Goal: Task Accomplishment & Management: Manage account settings

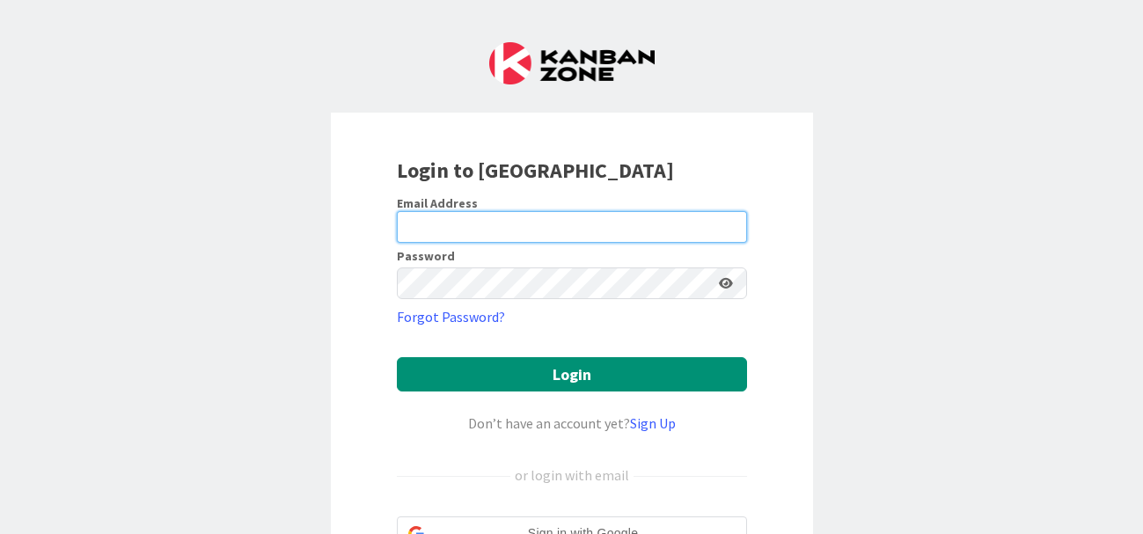
click at [464, 226] on input "email" at bounding box center [572, 227] width 350 height 32
type input "[EMAIL_ADDRESS][DOMAIN_NAME]"
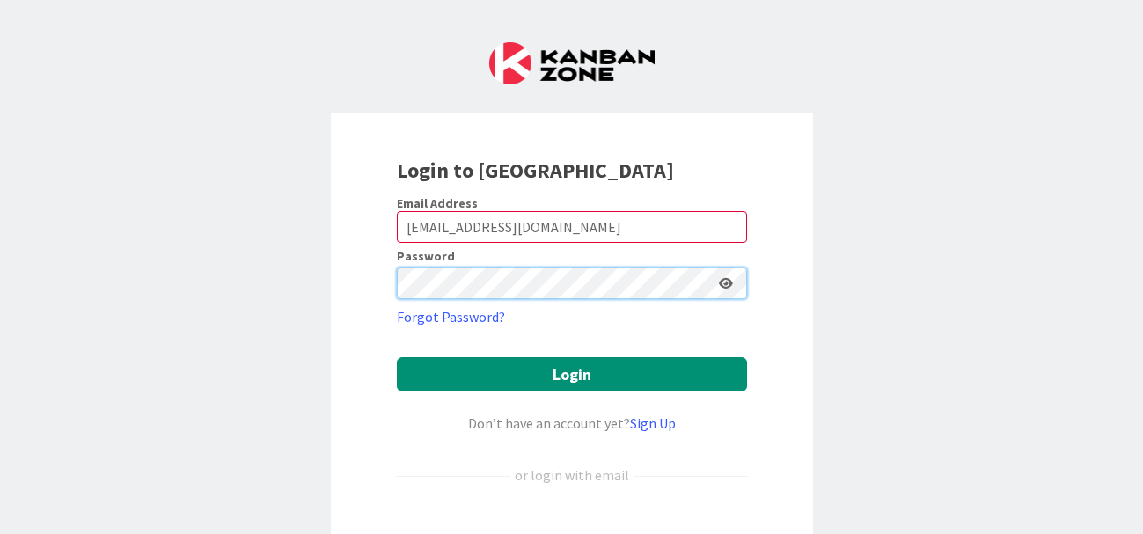
click at [397, 357] on button "Login" at bounding box center [572, 374] width 350 height 34
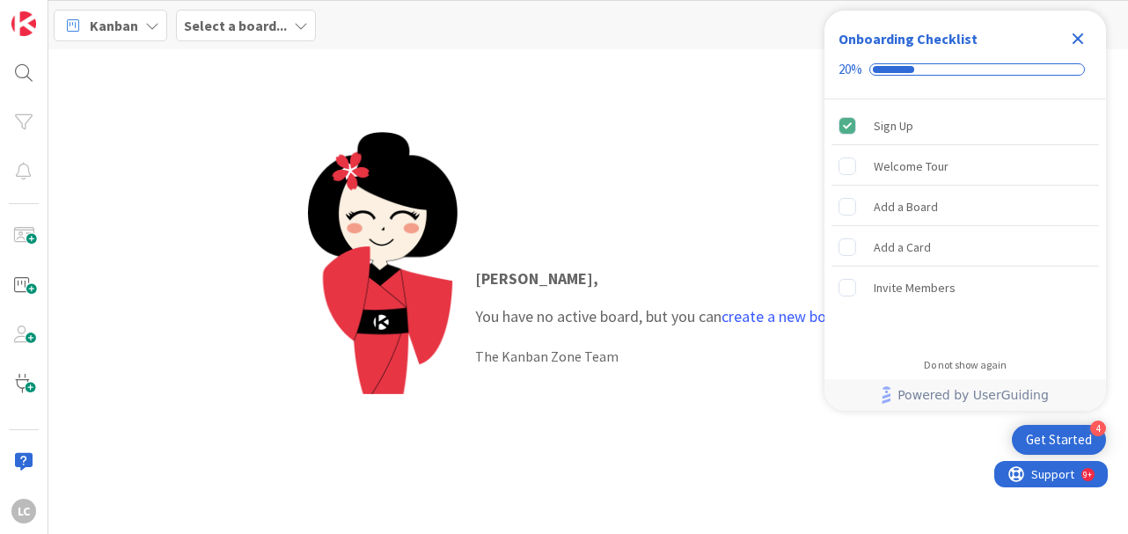
click at [1077, 39] on icon "Close Checklist" at bounding box center [1077, 38] width 11 height 11
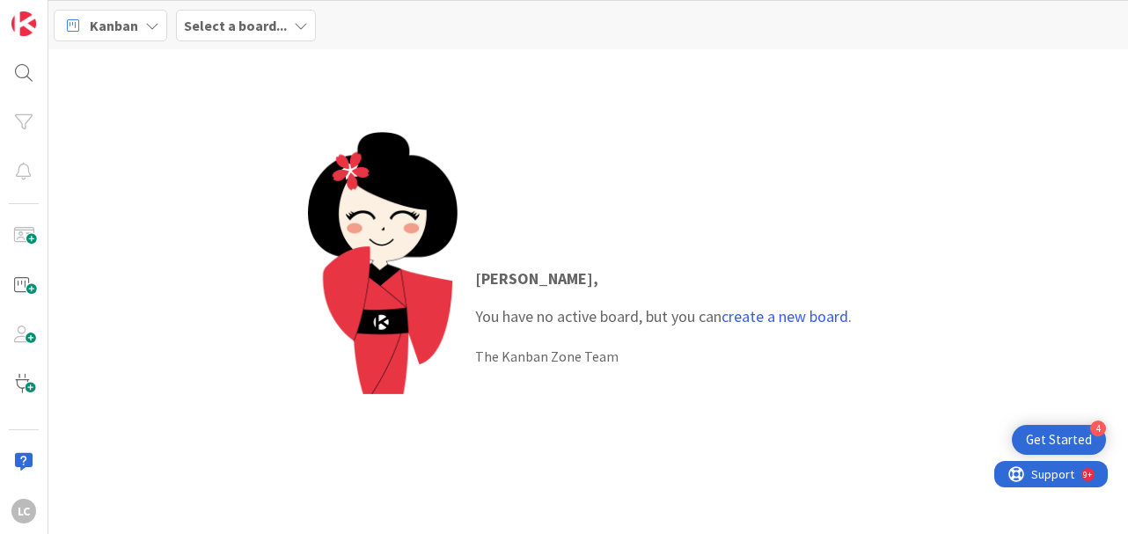
click at [821, 381] on div "[PERSON_NAME] , You have no active board, but you can create a new board . The …" at bounding box center [663, 316] width 412 height 135
click at [25, 455] on div at bounding box center [23, 461] width 35 height 35
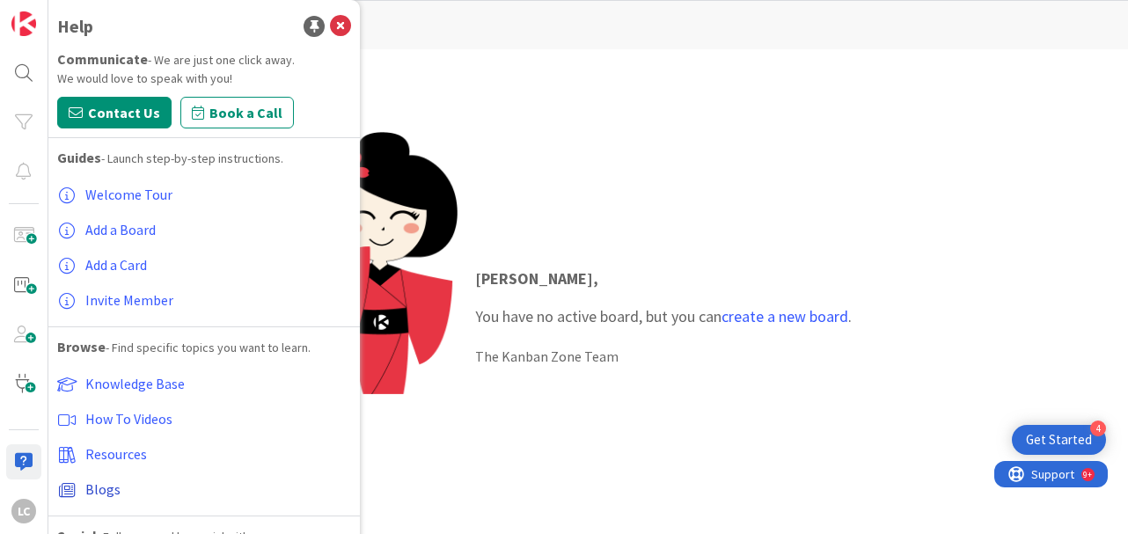
scroll to position [90, 0]
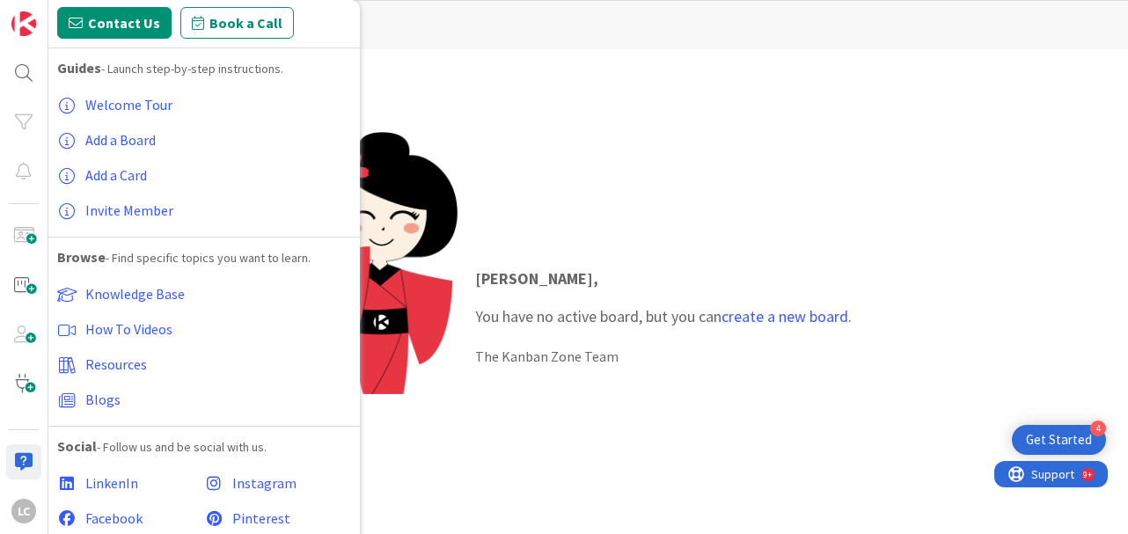
click at [413, 454] on div at bounding box center [383, 316] width 150 height 369
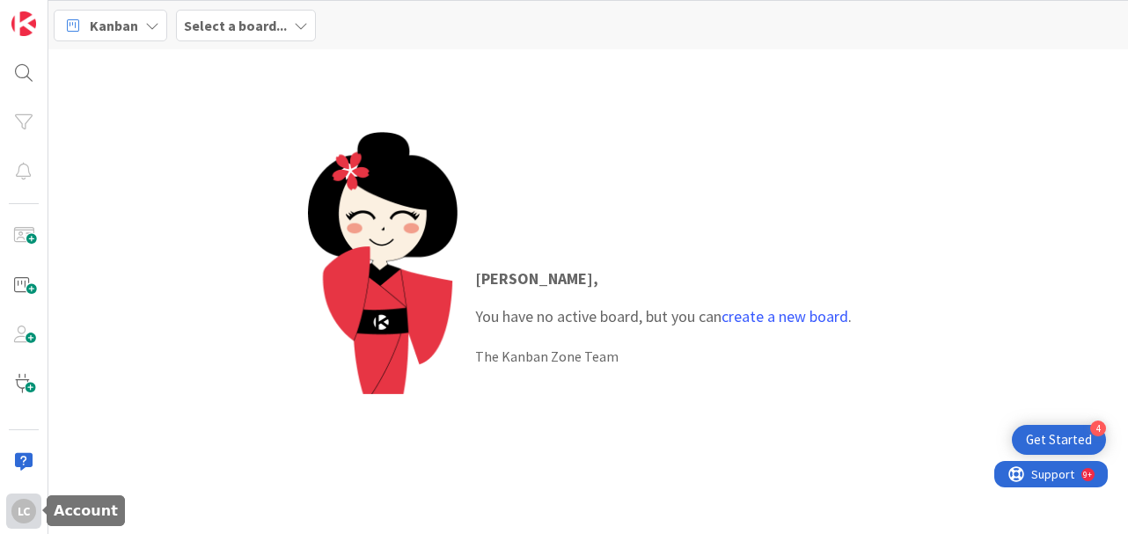
click at [29, 509] on div "LC" at bounding box center [23, 511] width 25 height 25
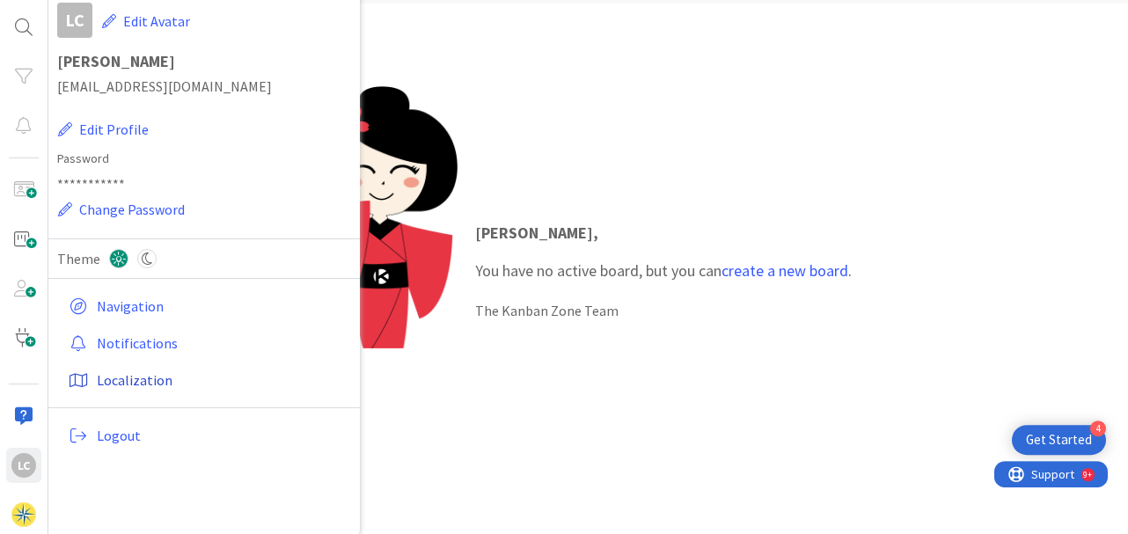
scroll to position [50, 0]
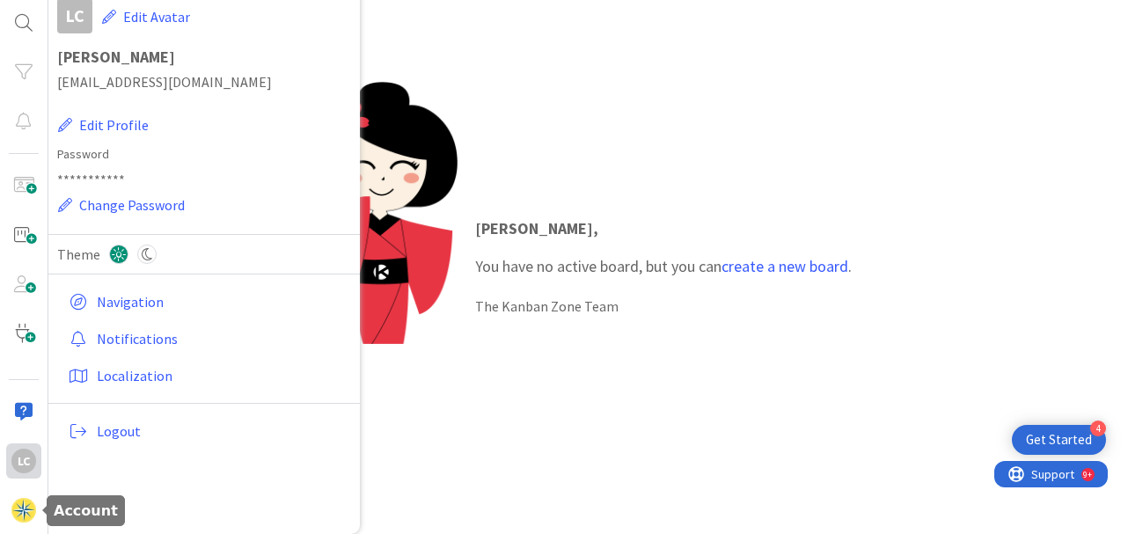
click at [22, 468] on div "LC" at bounding box center [23, 461] width 25 height 25
click at [25, 510] on img at bounding box center [23, 510] width 25 height 25
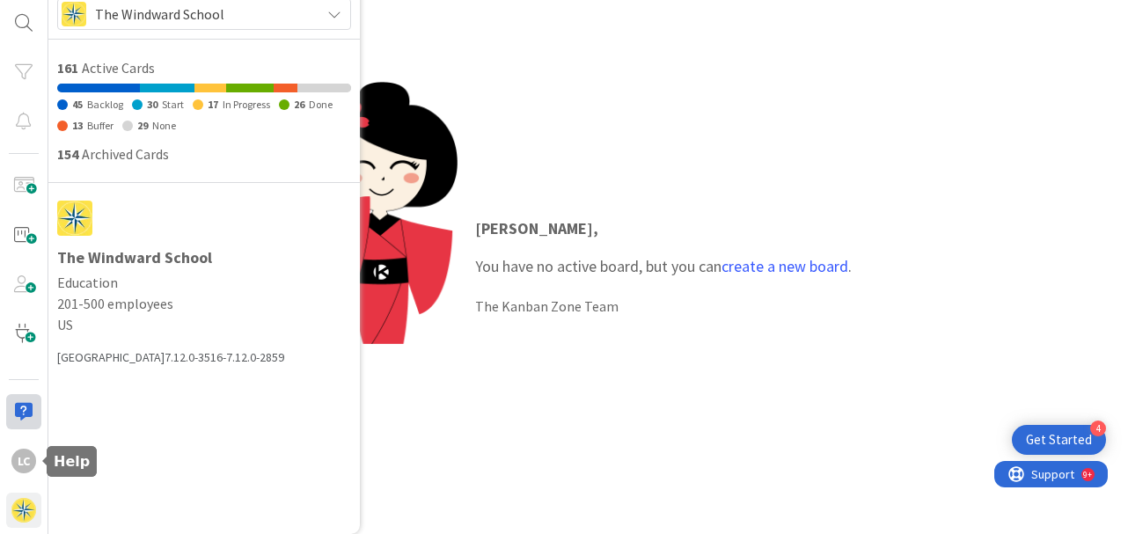
click at [26, 408] on div at bounding box center [23, 411] width 35 height 35
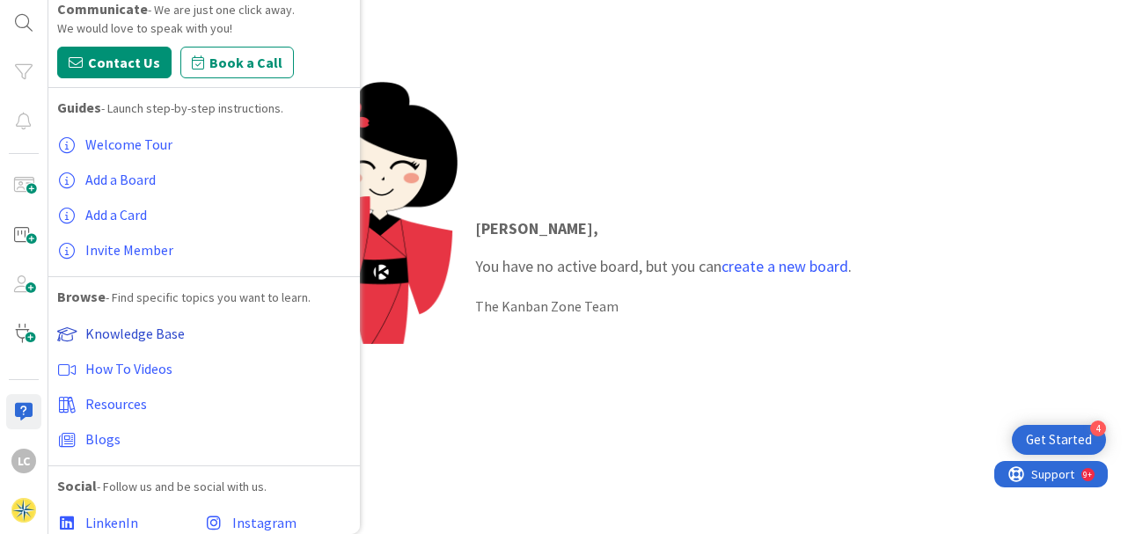
click at [121, 331] on span "Knowledge Base" at bounding box center [134, 334] width 99 height 18
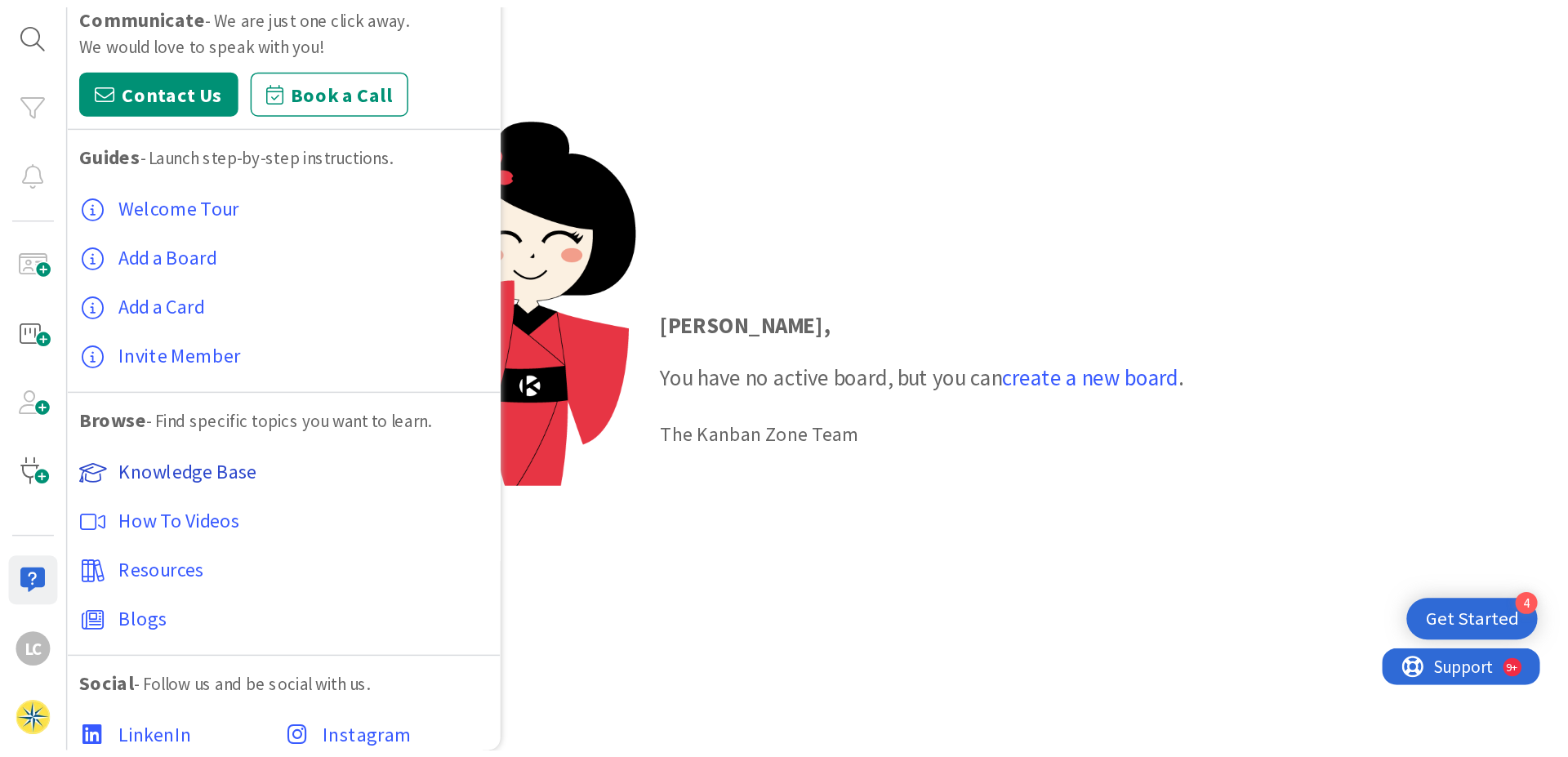
scroll to position [0, 0]
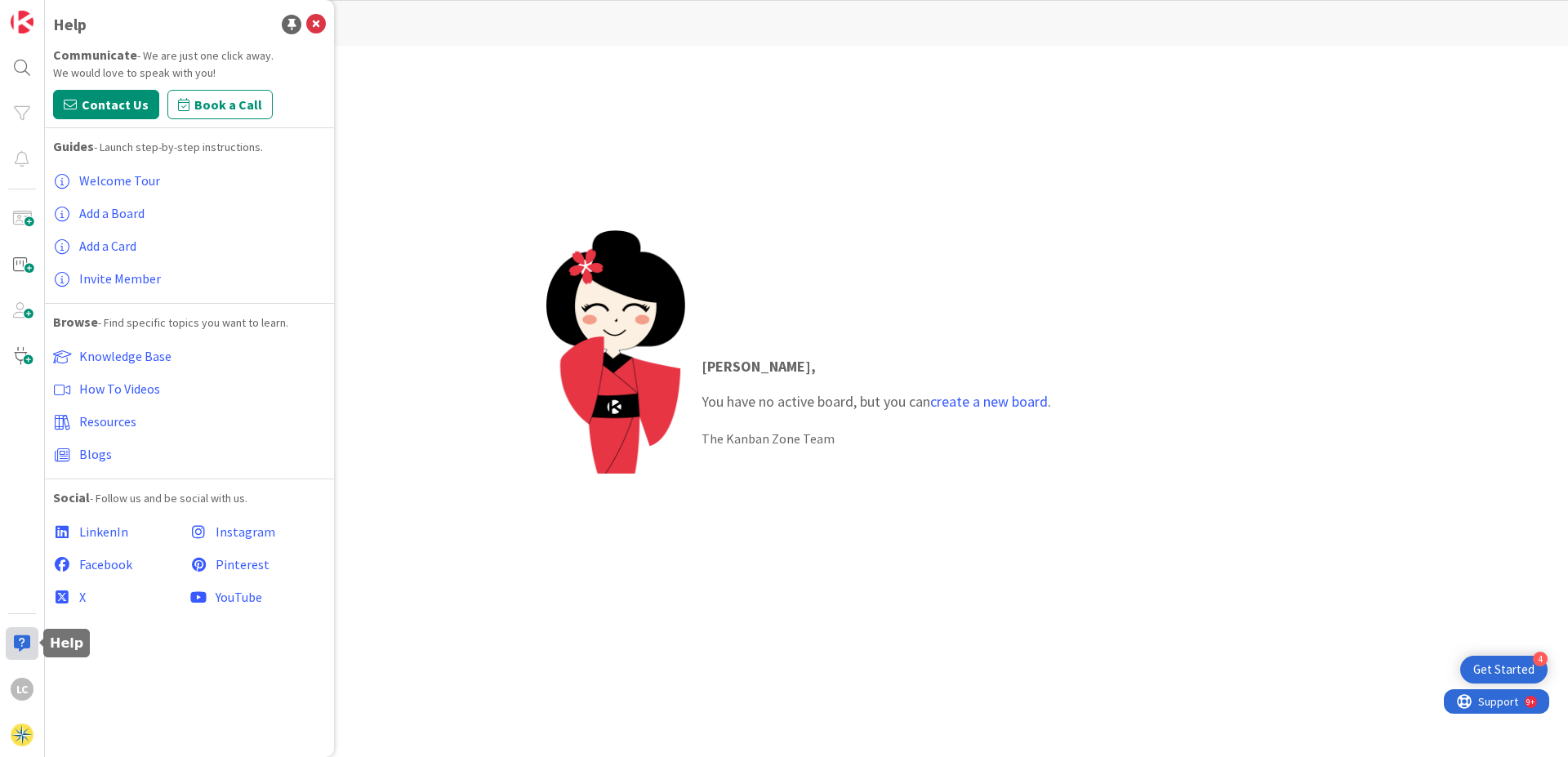
click at [16, 495] on div at bounding box center [21, 644] width 32 height 33
click at [6, 495] on div "LC" at bounding box center [22, 378] width 45 height 757
click at [314, 21] on icon at bounding box center [316, 24] width 19 height 20
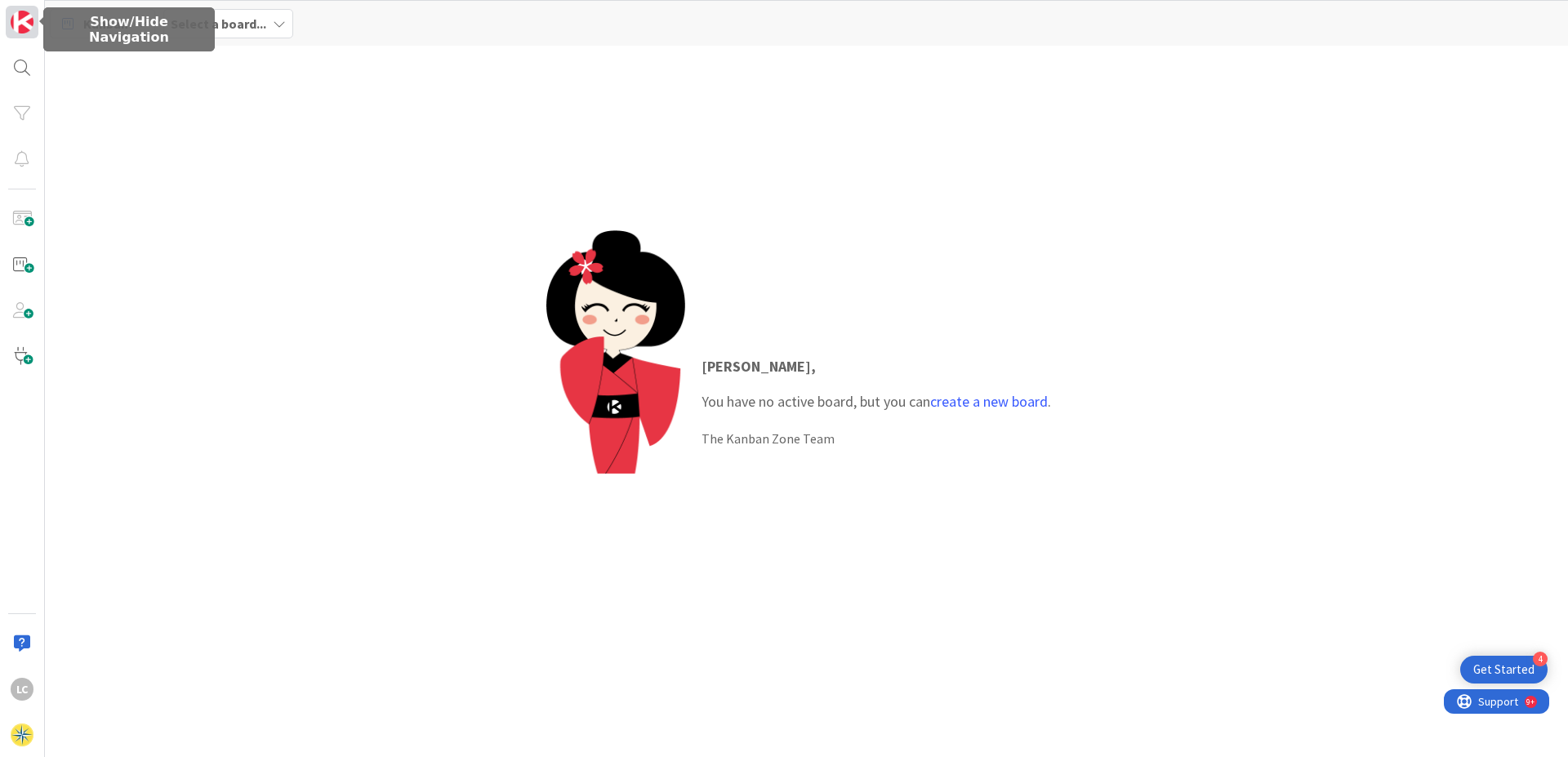
click at [30, 20] on img at bounding box center [21, 21] width 23 height 23
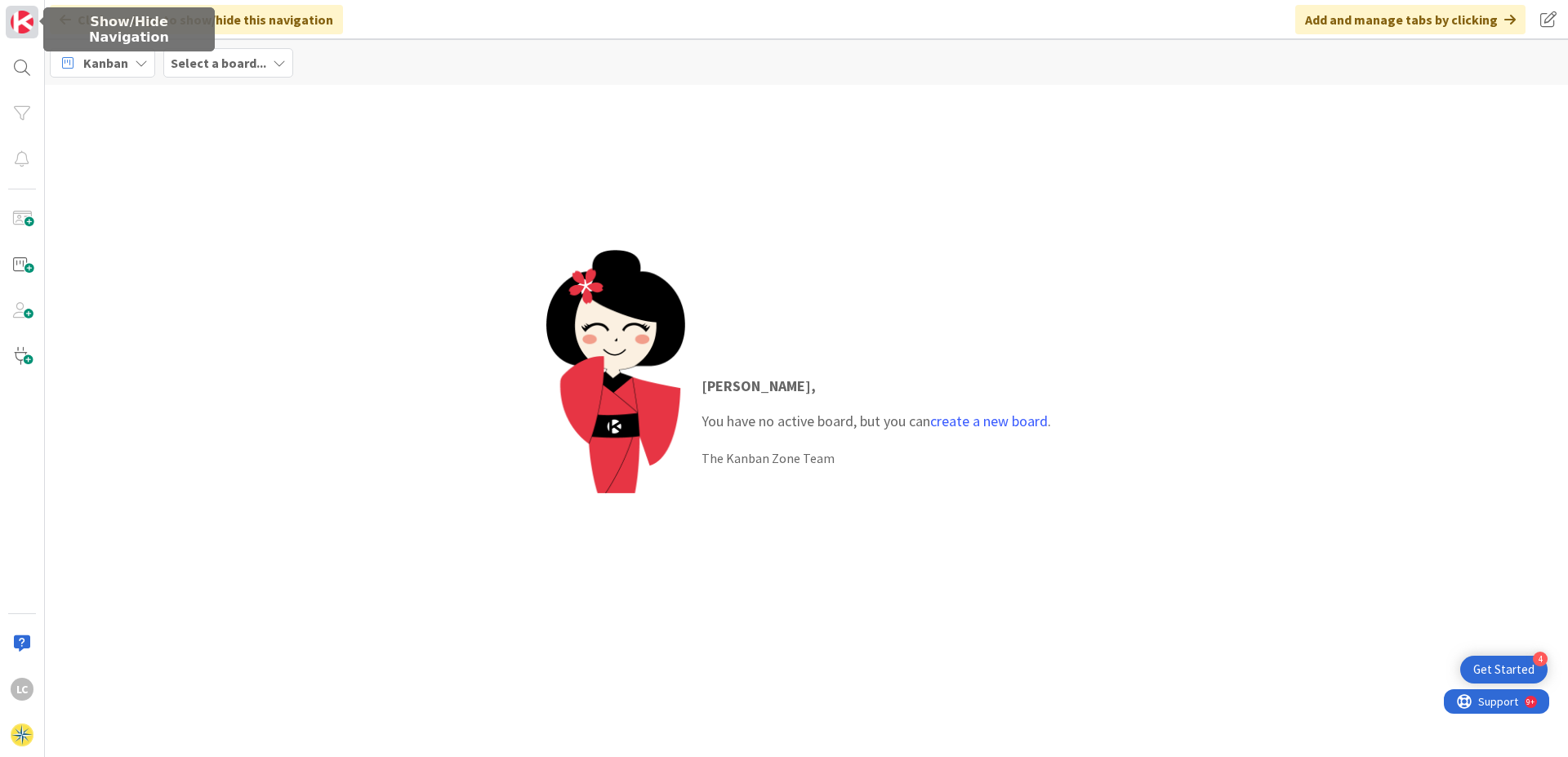
click at [30, 20] on img at bounding box center [21, 21] width 23 height 23
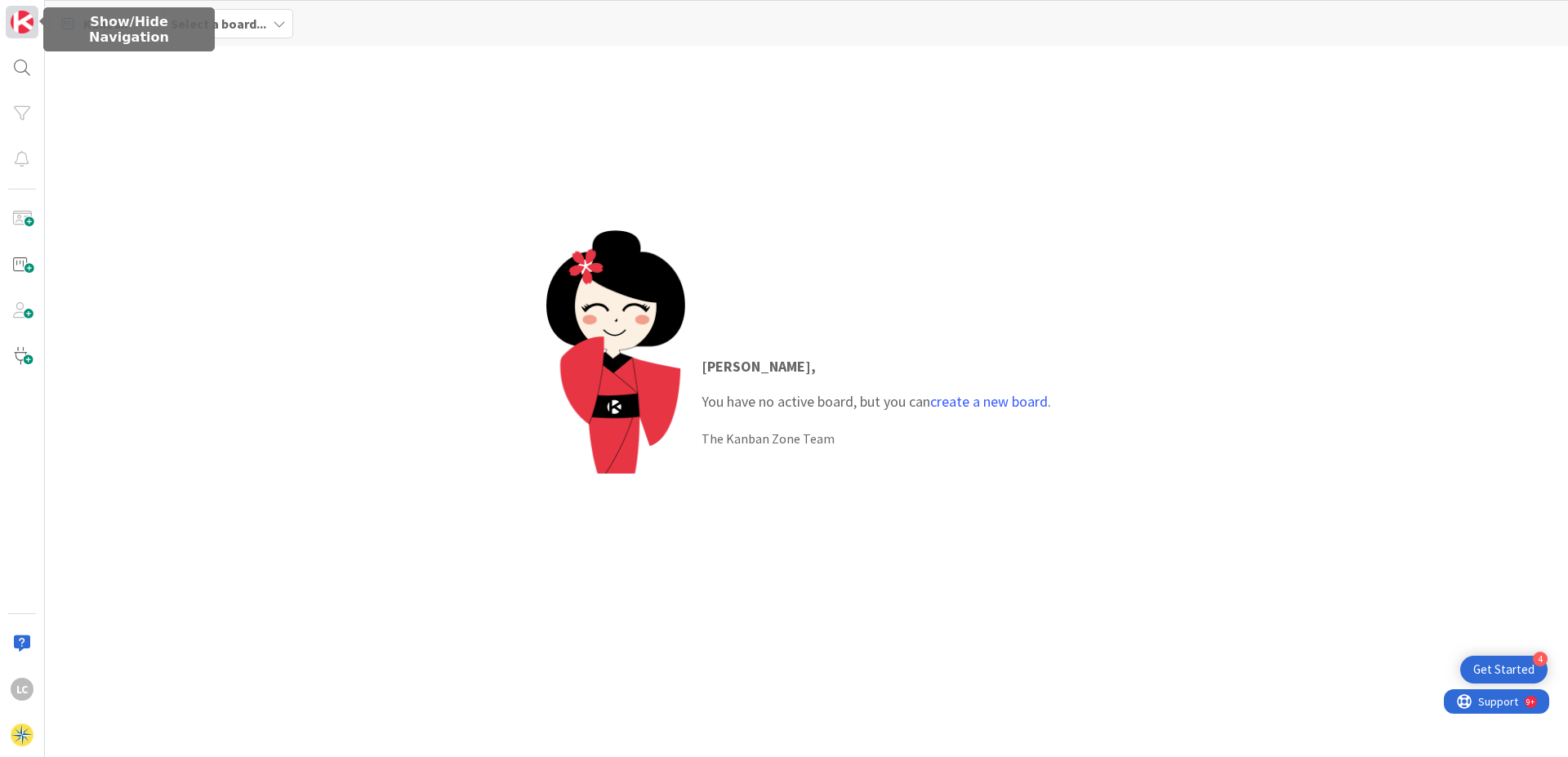
click at [30, 20] on img at bounding box center [21, 21] width 23 height 23
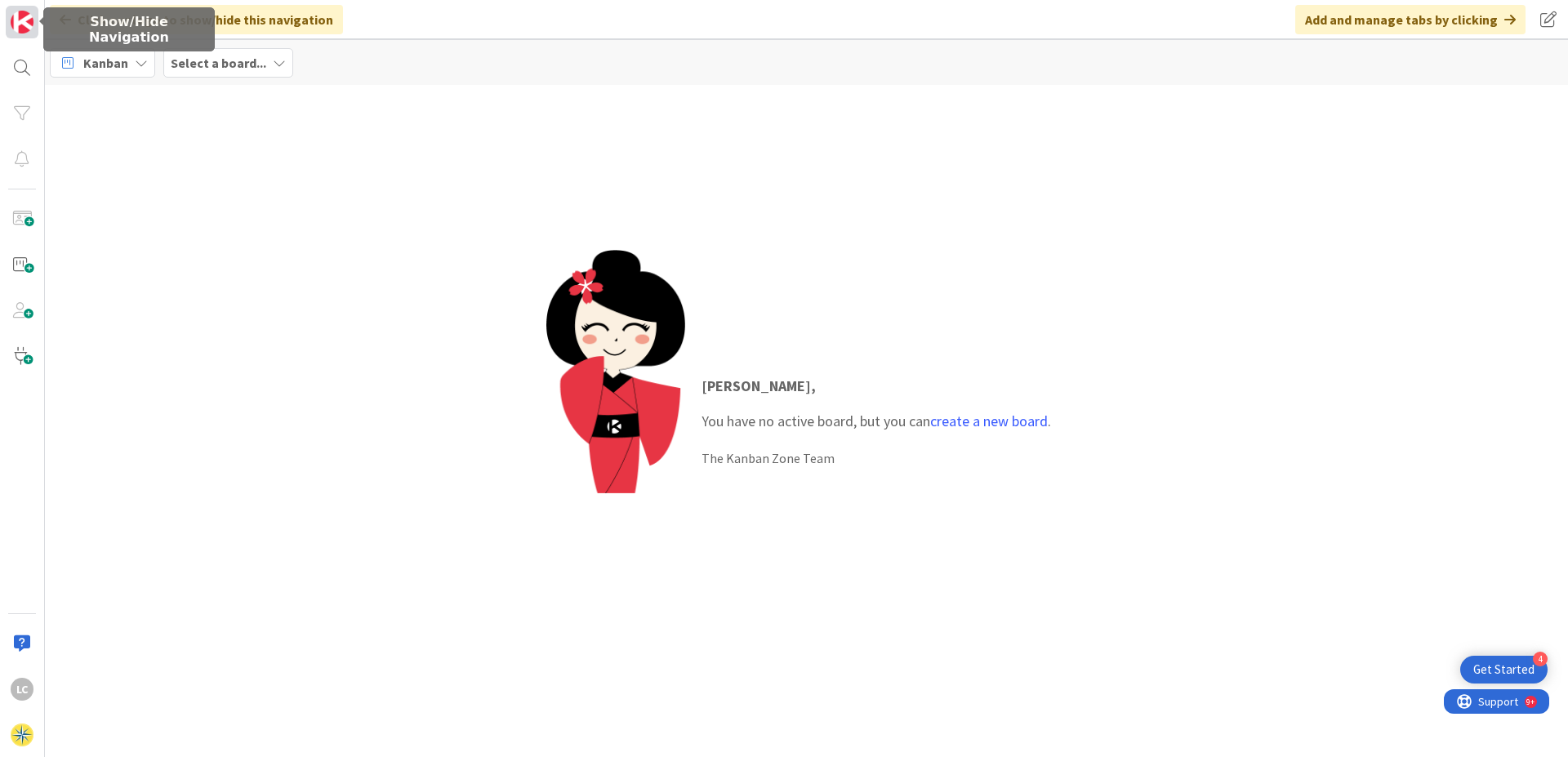
click at [30, 20] on img at bounding box center [21, 21] width 23 height 23
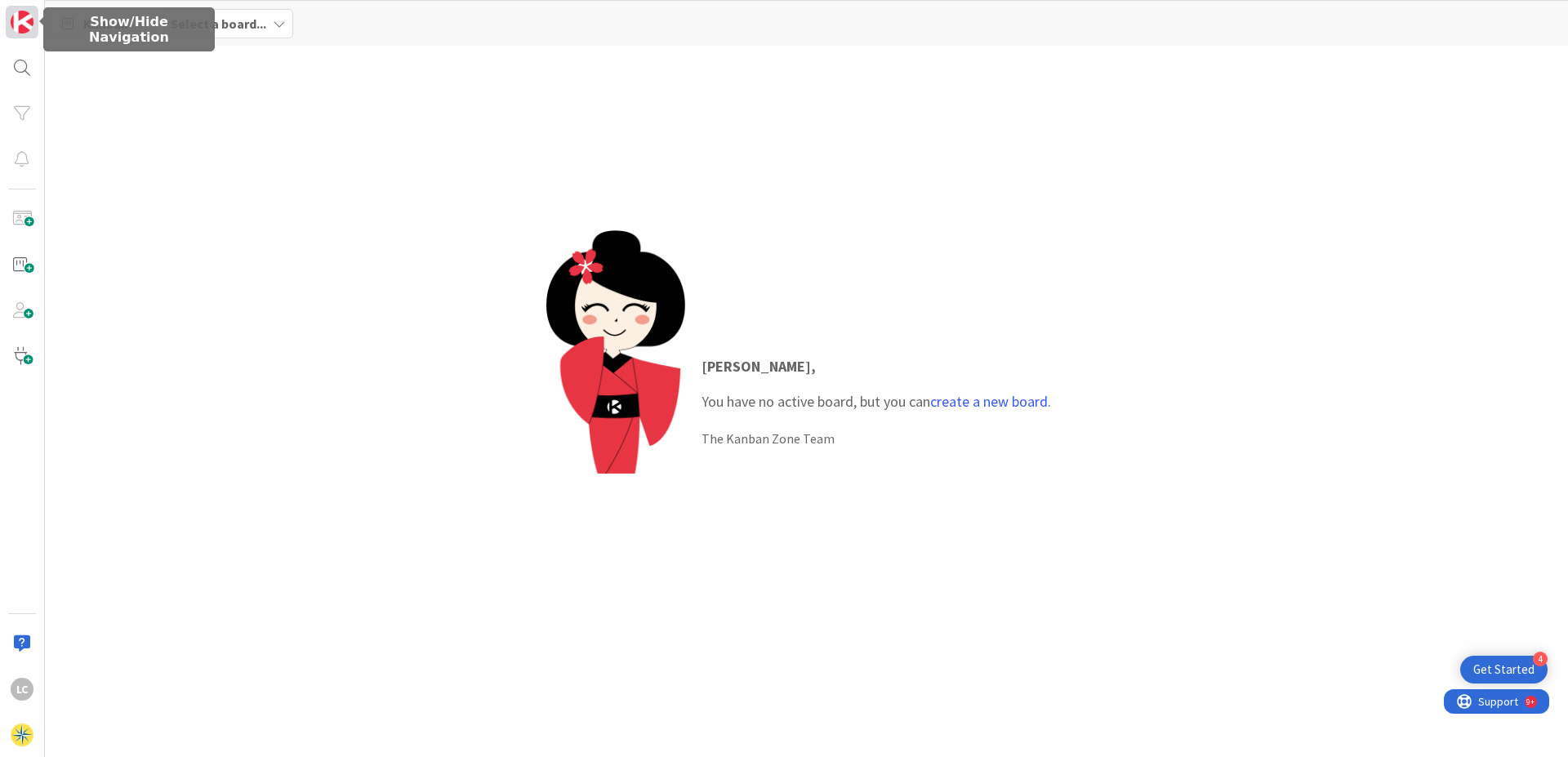
click at [30, 20] on img at bounding box center [21, 21] width 23 height 23
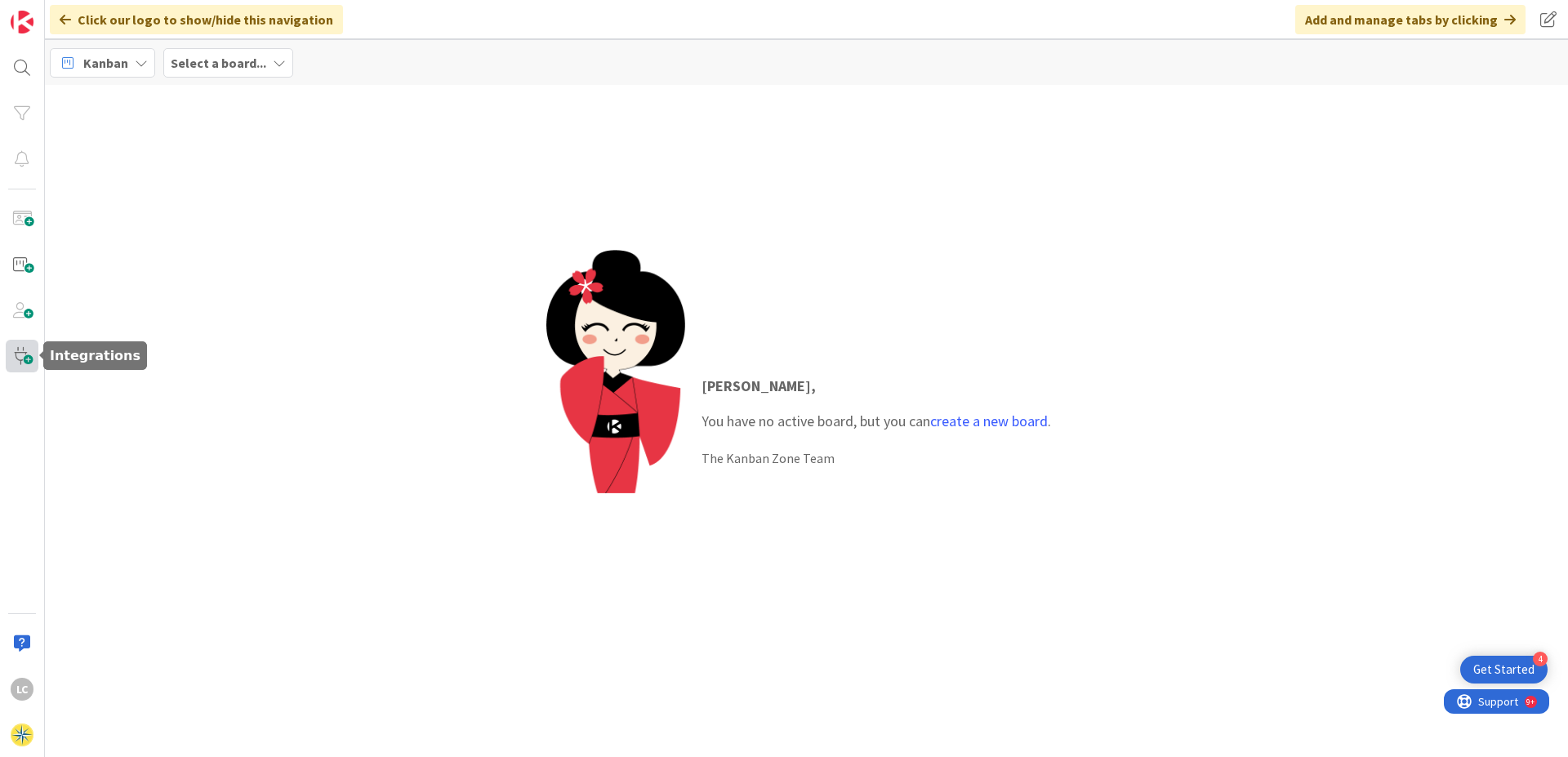
click at [16, 359] on span at bounding box center [21, 356] width 32 height 33
click at [22, 495] on img at bounding box center [21, 735] width 23 height 23
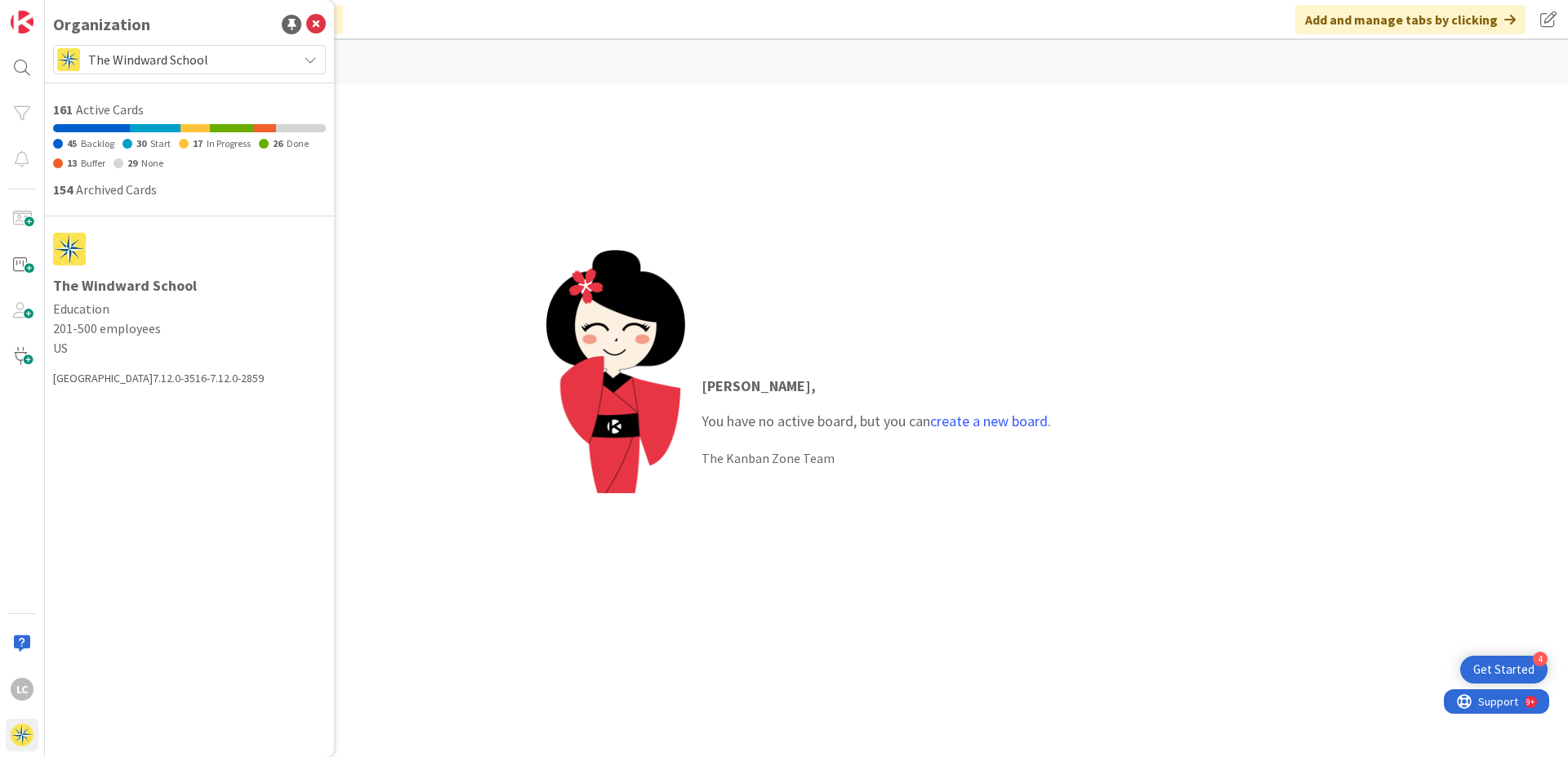
click at [309, 57] on icon at bounding box center [310, 59] width 13 height 13
click at [120, 445] on div "Organization The Windward School Over 30 days The Windward School Start Your Ow…" at bounding box center [188, 378] width 289 height 757
click at [71, 245] on img at bounding box center [69, 249] width 32 height 33
click at [136, 430] on div "Organization The Windward School Over 30 days The Windward School Start Your Ow…" at bounding box center [188, 378] width 289 height 757
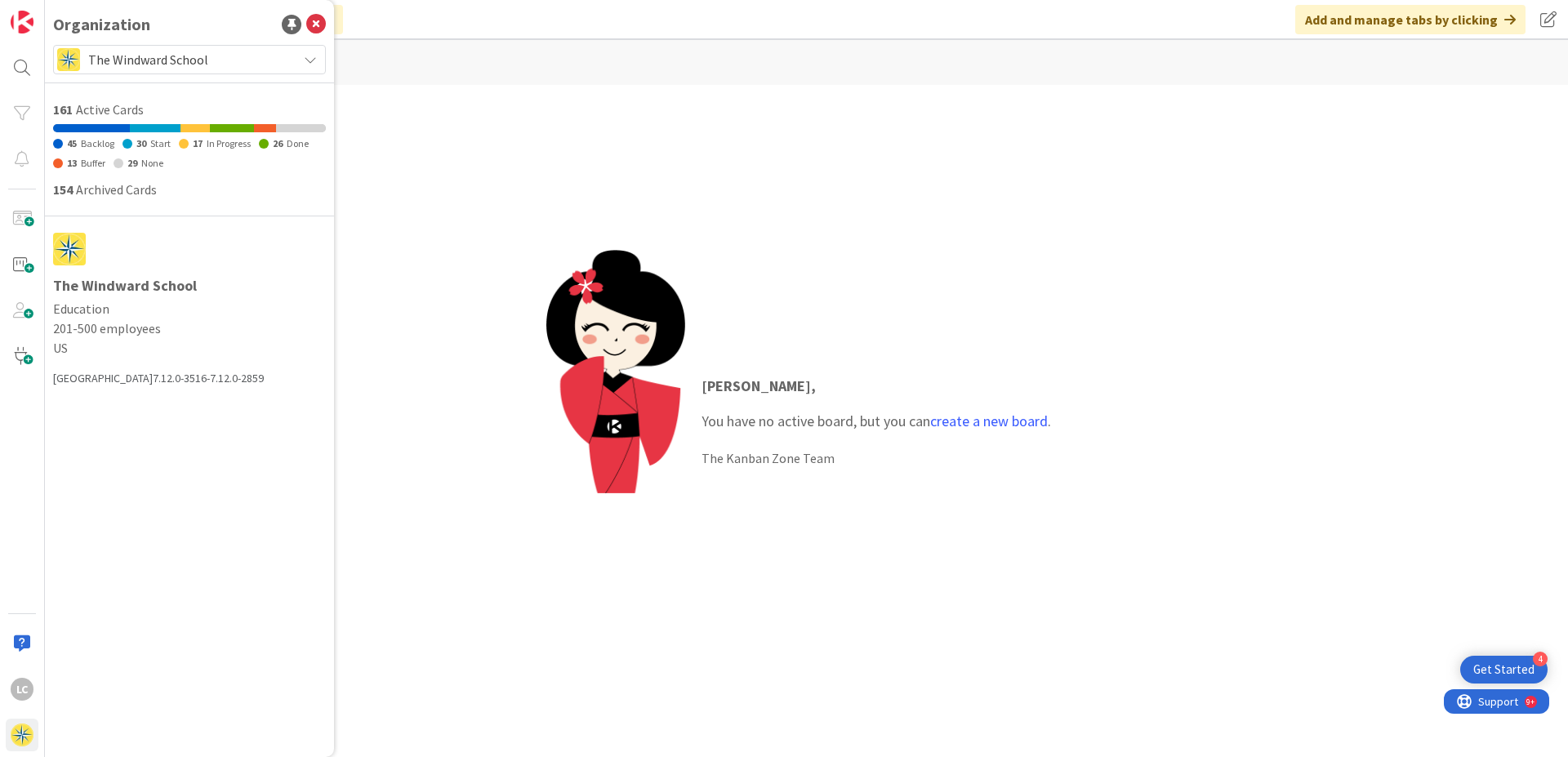
click at [311, 57] on icon at bounding box center [310, 59] width 13 height 13
click at [188, 482] on div "Organization The Windward School Over 30 days The Windward School Start Your Ow…" at bounding box center [188, 378] width 289 height 757
click at [21, 495] on div "LC" at bounding box center [21, 689] width 23 height 23
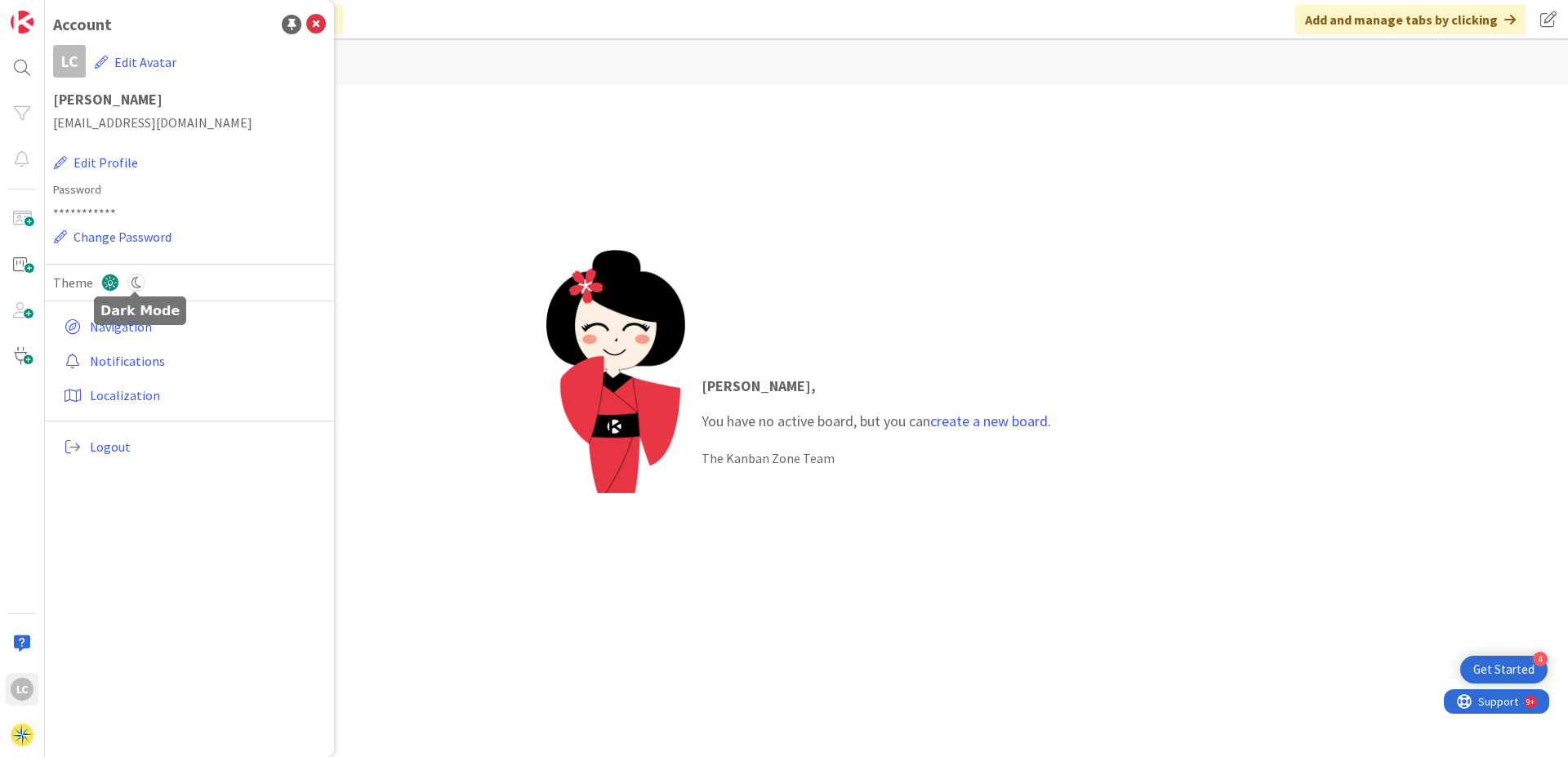
click at [136, 281] on icon at bounding box center [136, 282] width 18 height 18
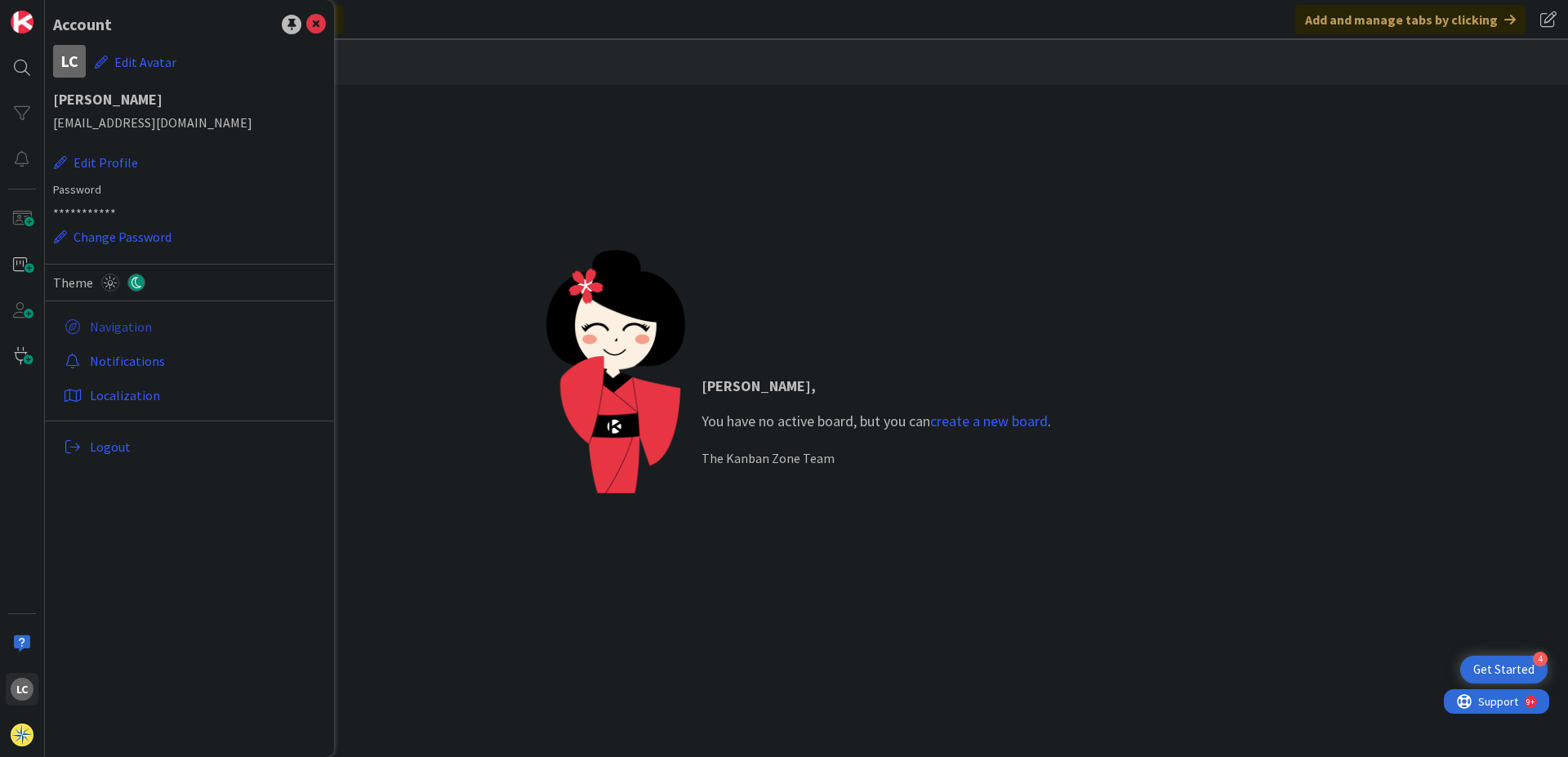
click at [124, 327] on link "Navigation" at bounding box center [191, 327] width 268 height 30
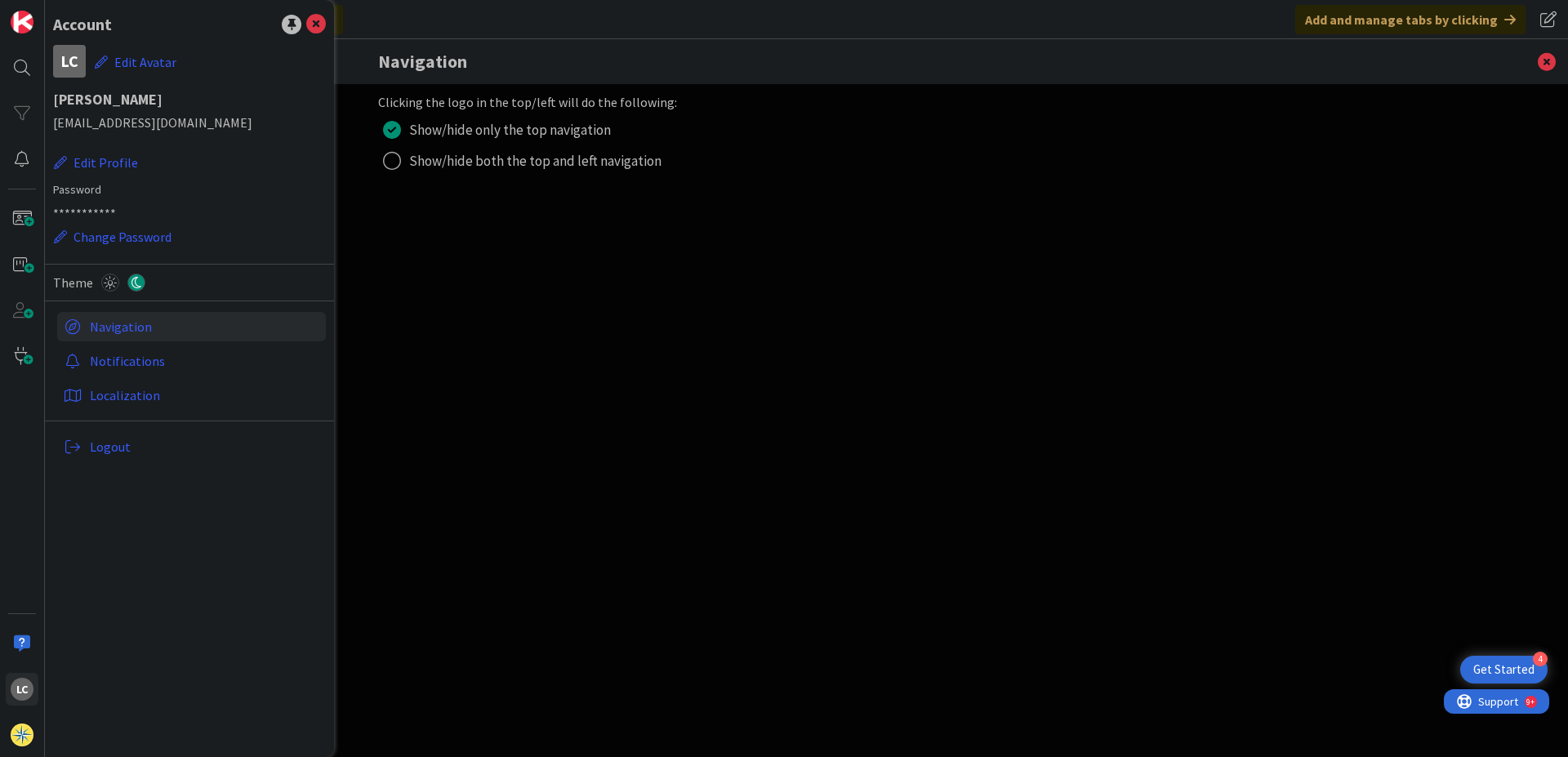
click at [395, 164] on div "radio" at bounding box center [392, 161] width 18 height 18
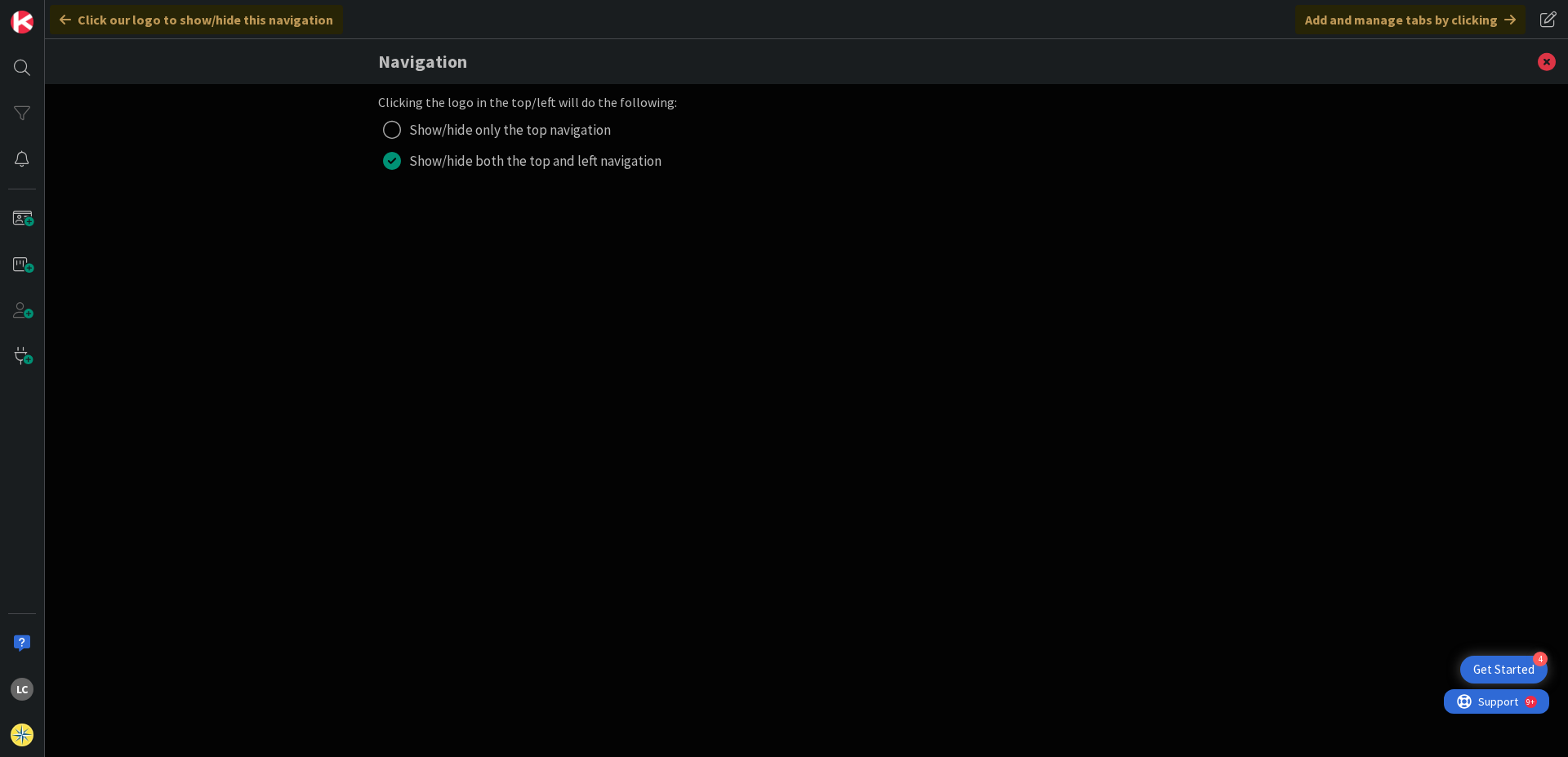
click at [395, 164] on div "radio" at bounding box center [392, 161] width 18 height 18
click at [383, 131] on div "radio" at bounding box center [392, 129] width 18 height 18
click at [390, 166] on div "radio" at bounding box center [392, 161] width 18 height 18
click at [384, 130] on div "radio" at bounding box center [392, 129] width 18 height 18
click at [390, 163] on div "radio" at bounding box center [392, 161] width 18 height 18
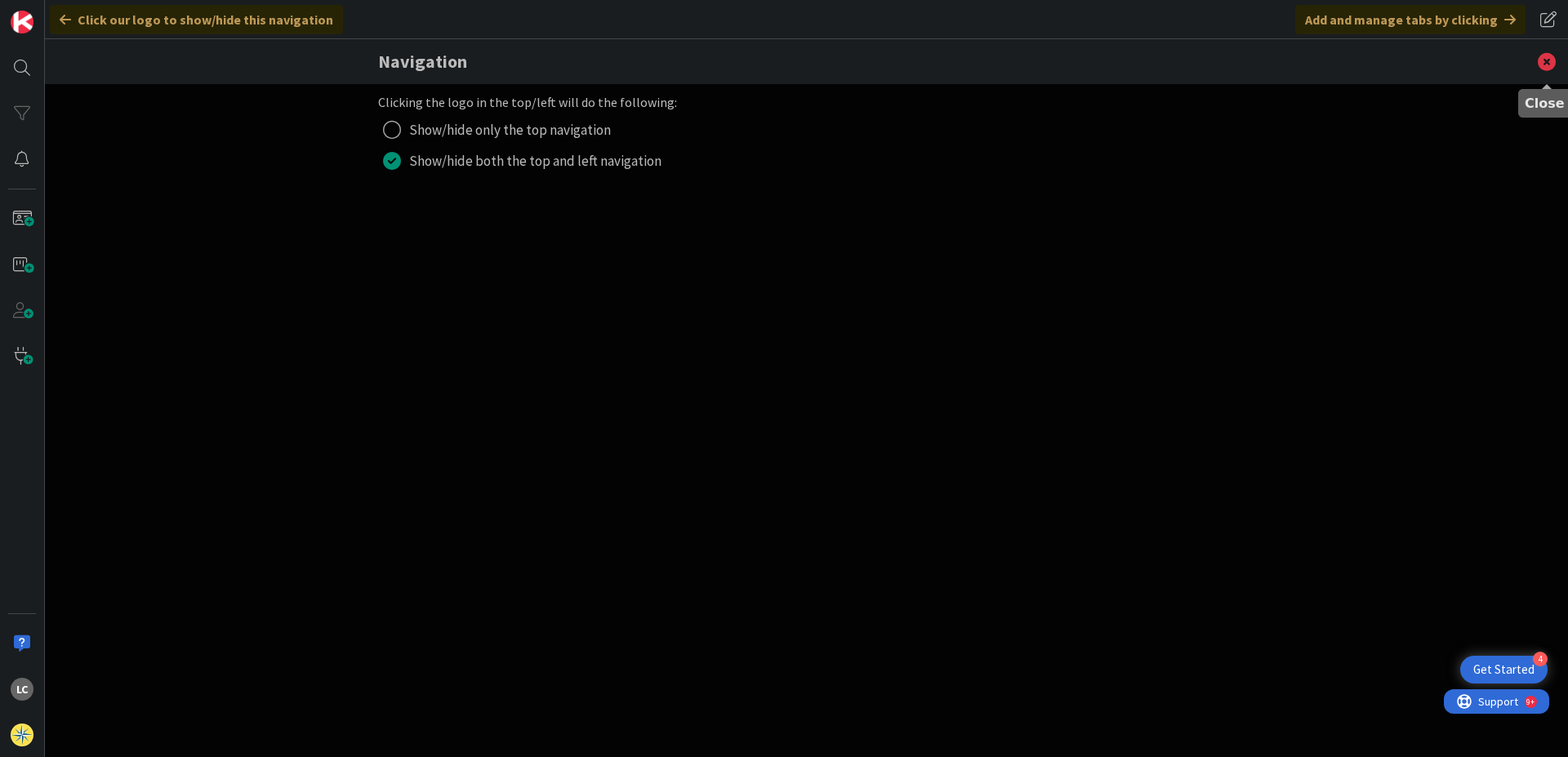
click at [1060, 63] on icon at bounding box center [1547, 61] width 43 height 45
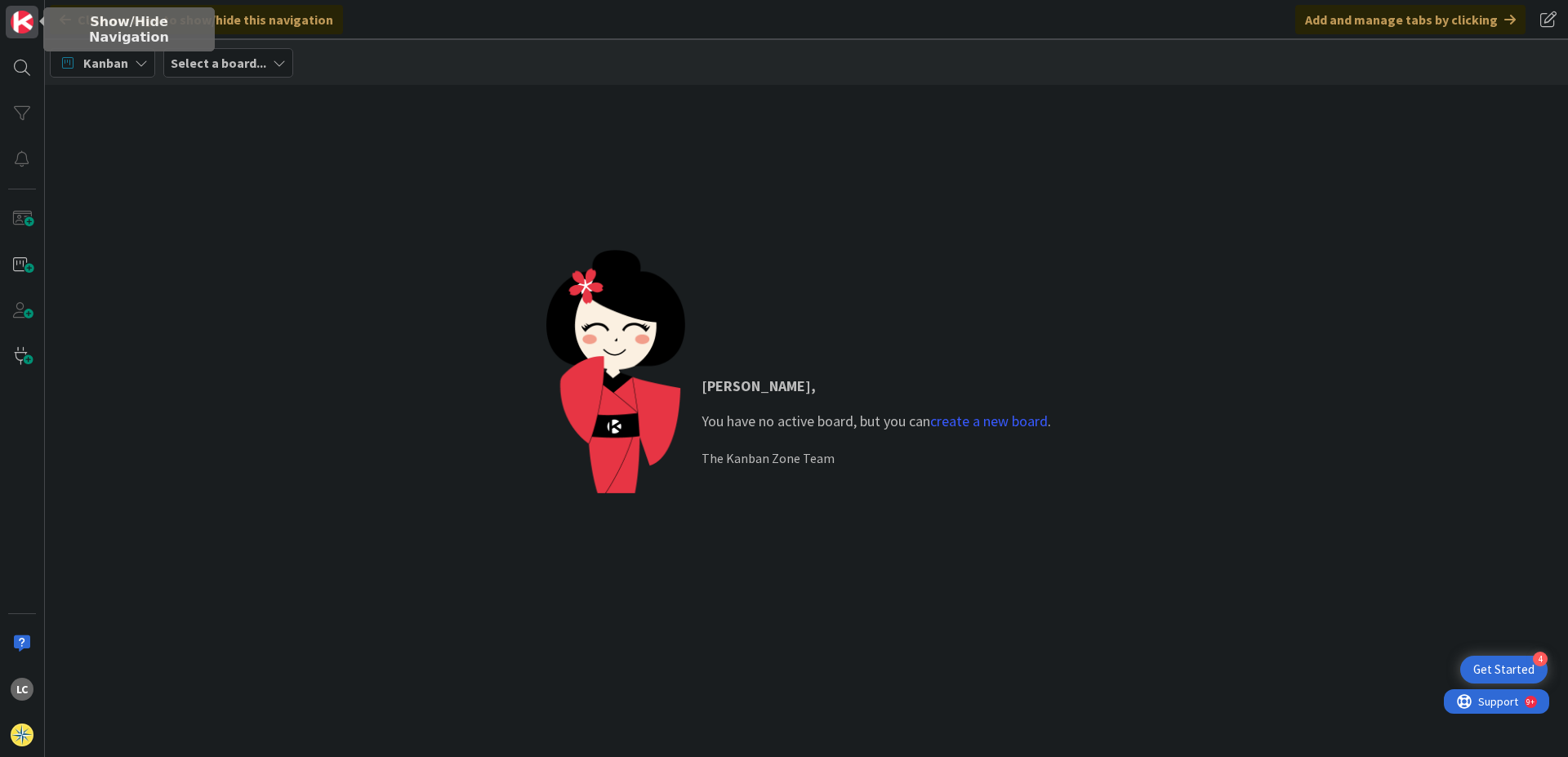
click at [24, 22] on img at bounding box center [21, 21] width 23 height 23
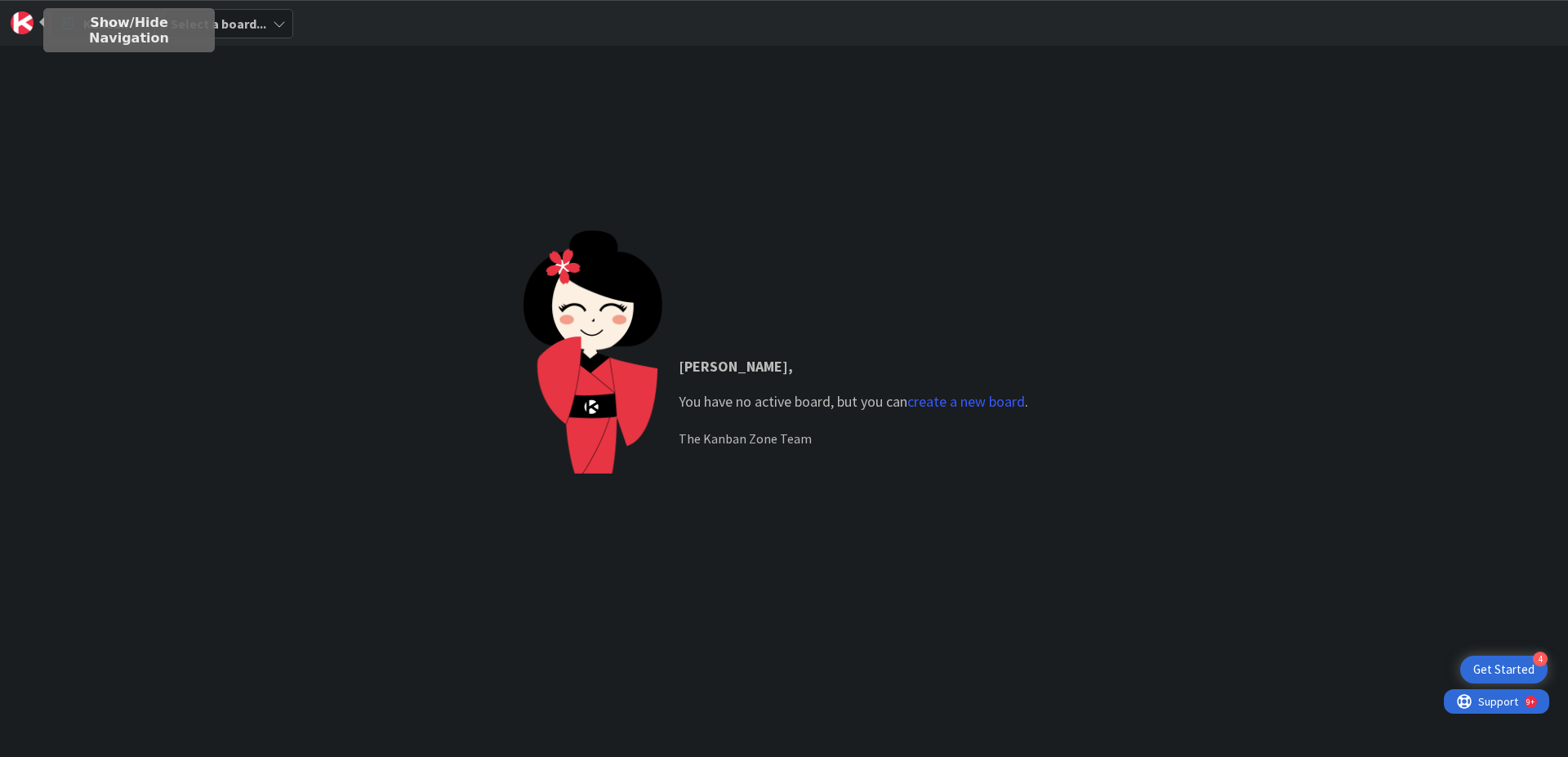
click at [24, 22] on img at bounding box center [21, 22] width 23 height 23
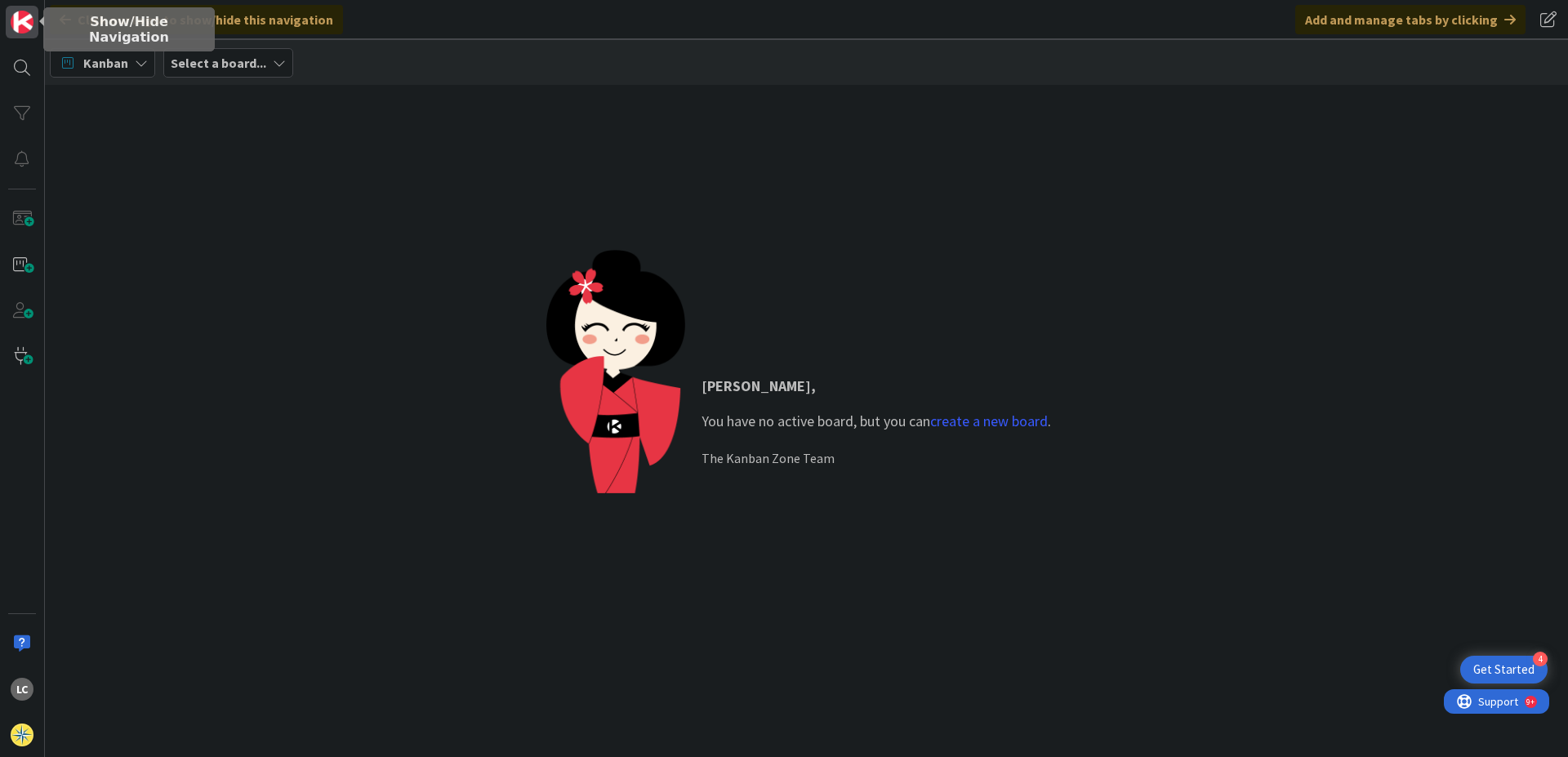
click at [24, 22] on img at bounding box center [21, 21] width 23 height 23
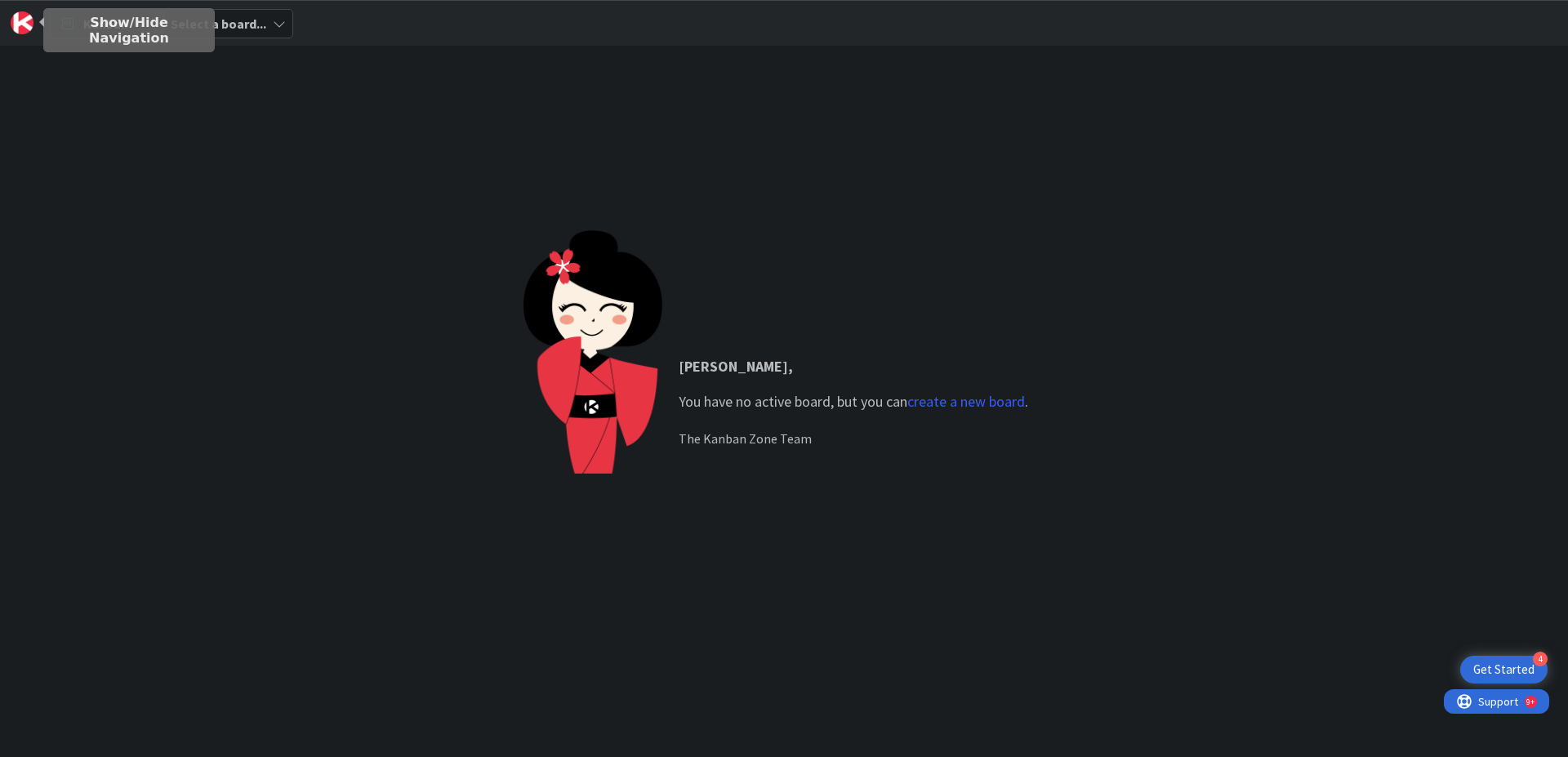
click at [24, 22] on img at bounding box center [21, 22] width 23 height 23
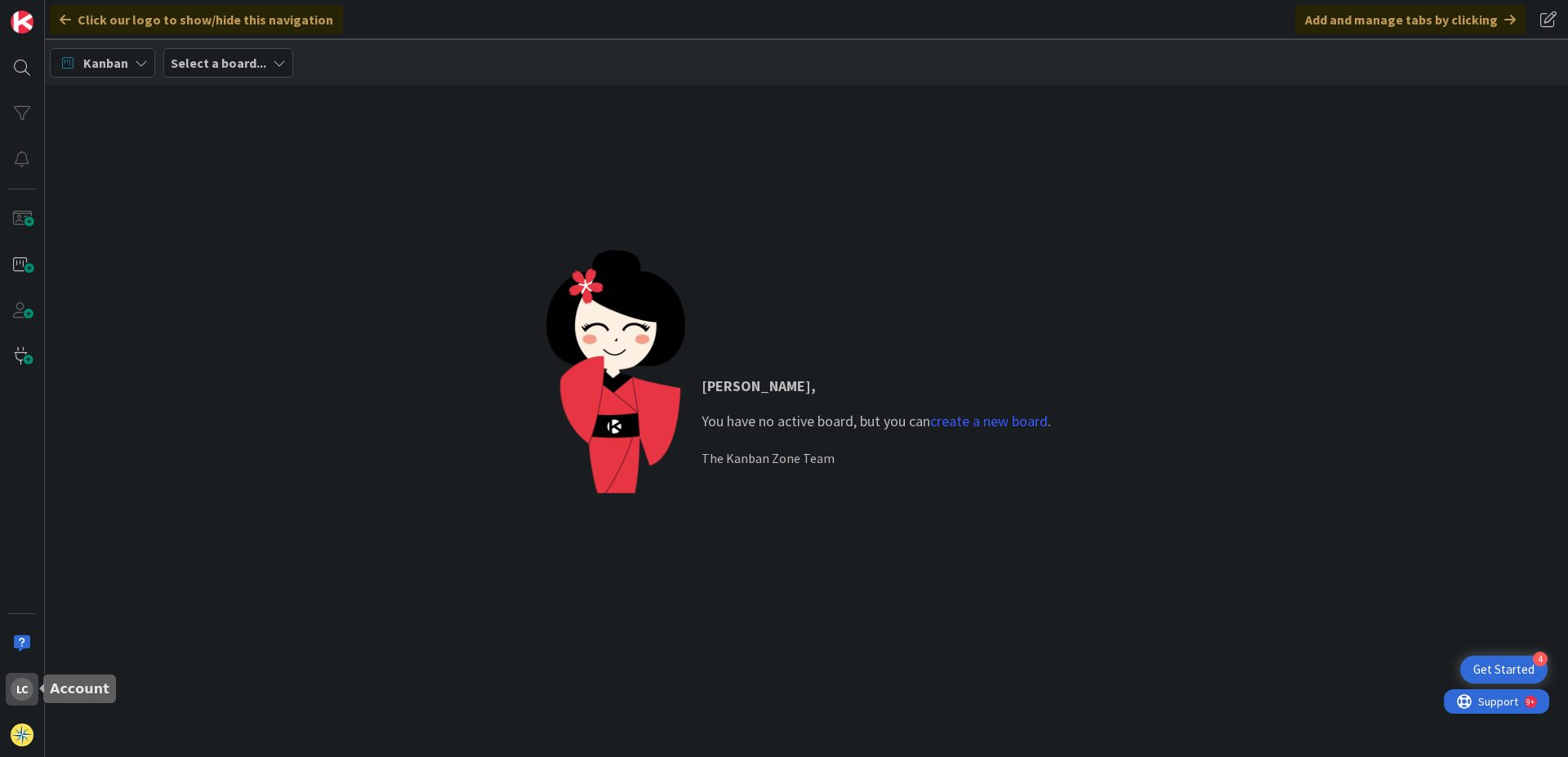
click at [19, 495] on div "LC" at bounding box center [21, 689] width 23 height 23
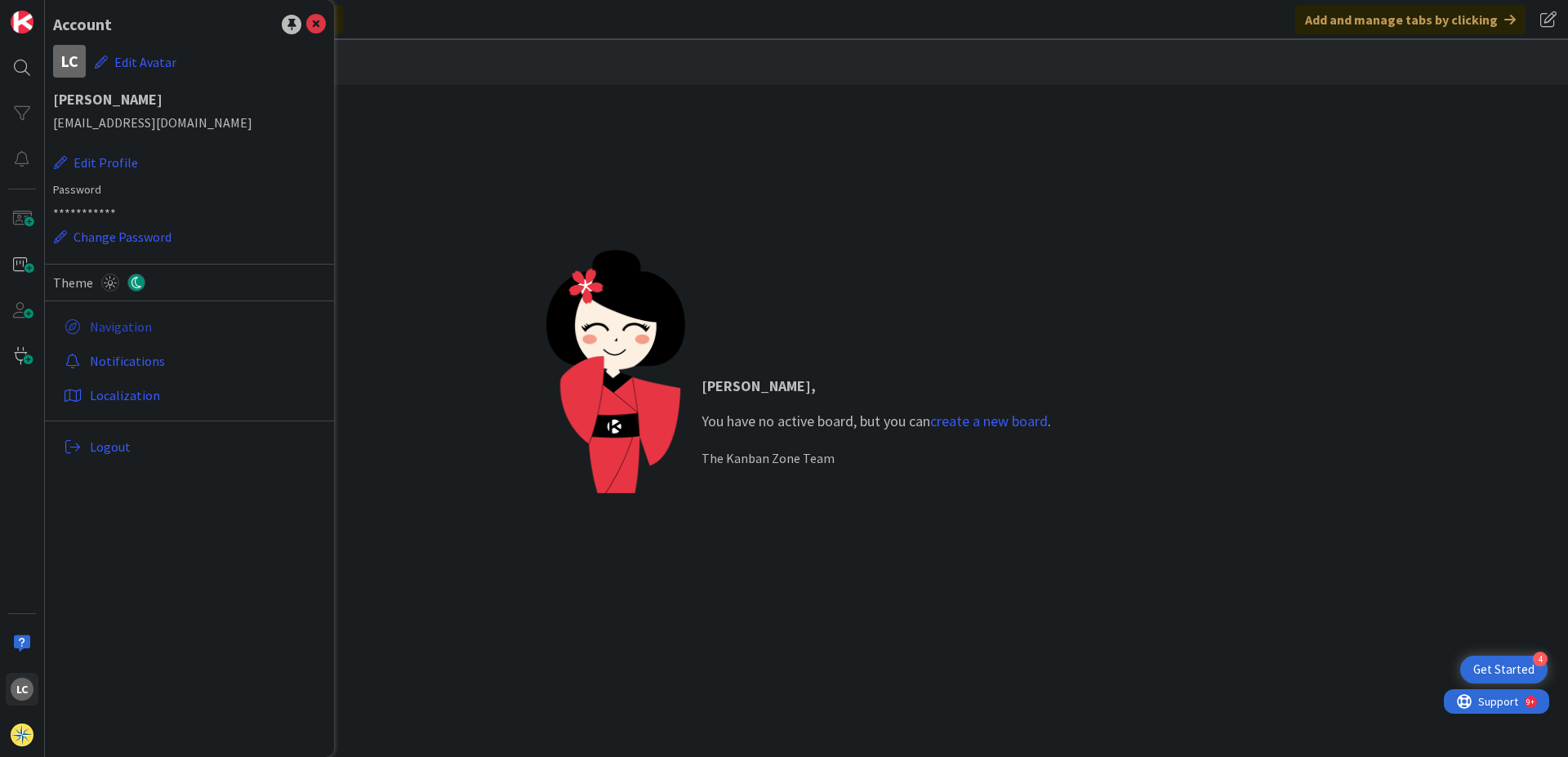
click at [115, 329] on link "Navigation" at bounding box center [191, 327] width 268 height 30
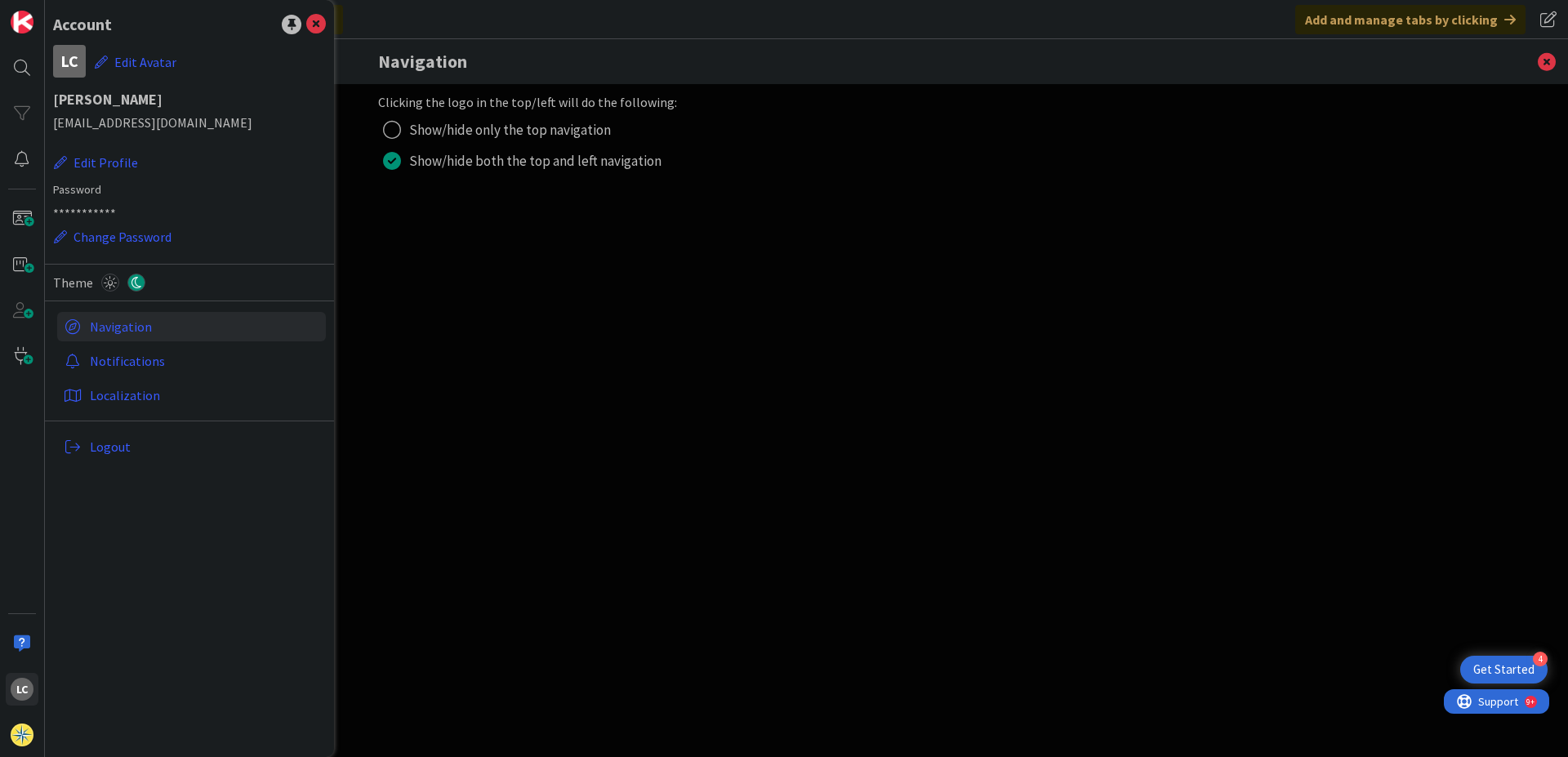
click at [393, 127] on div "radio" at bounding box center [392, 129] width 18 height 18
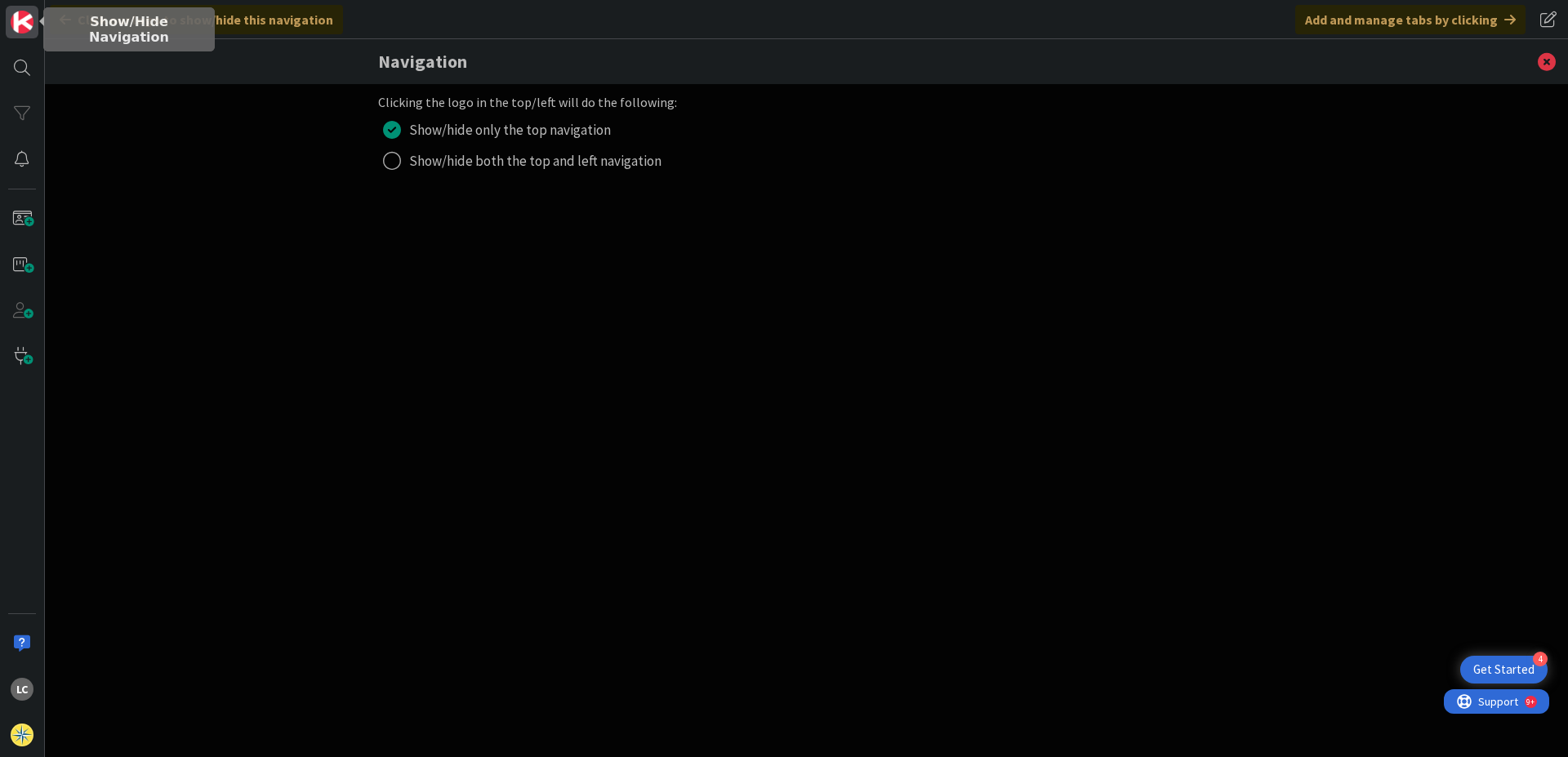
click at [21, 23] on img at bounding box center [21, 21] width 23 height 23
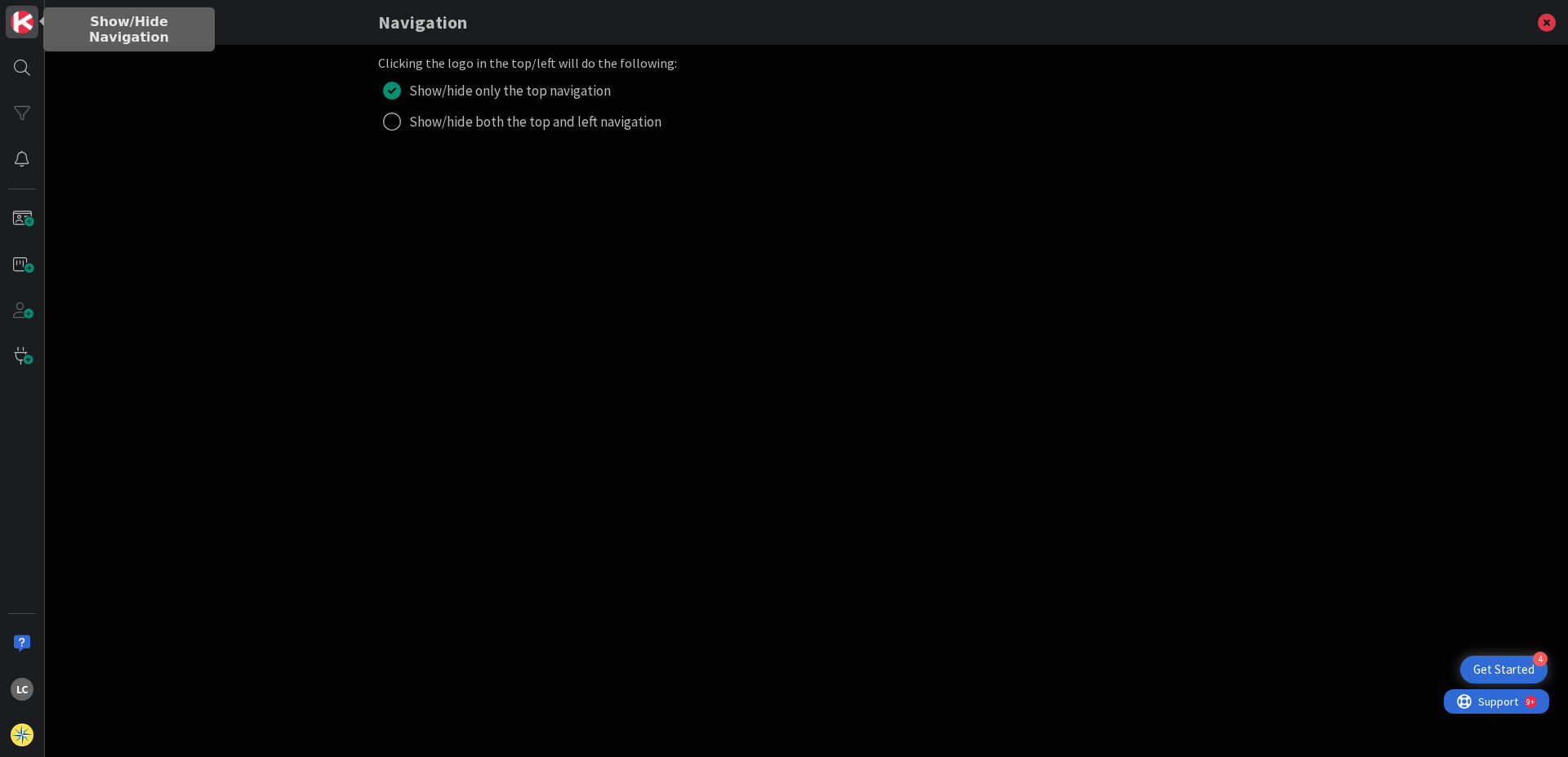
click at [21, 23] on img at bounding box center [21, 21] width 23 height 23
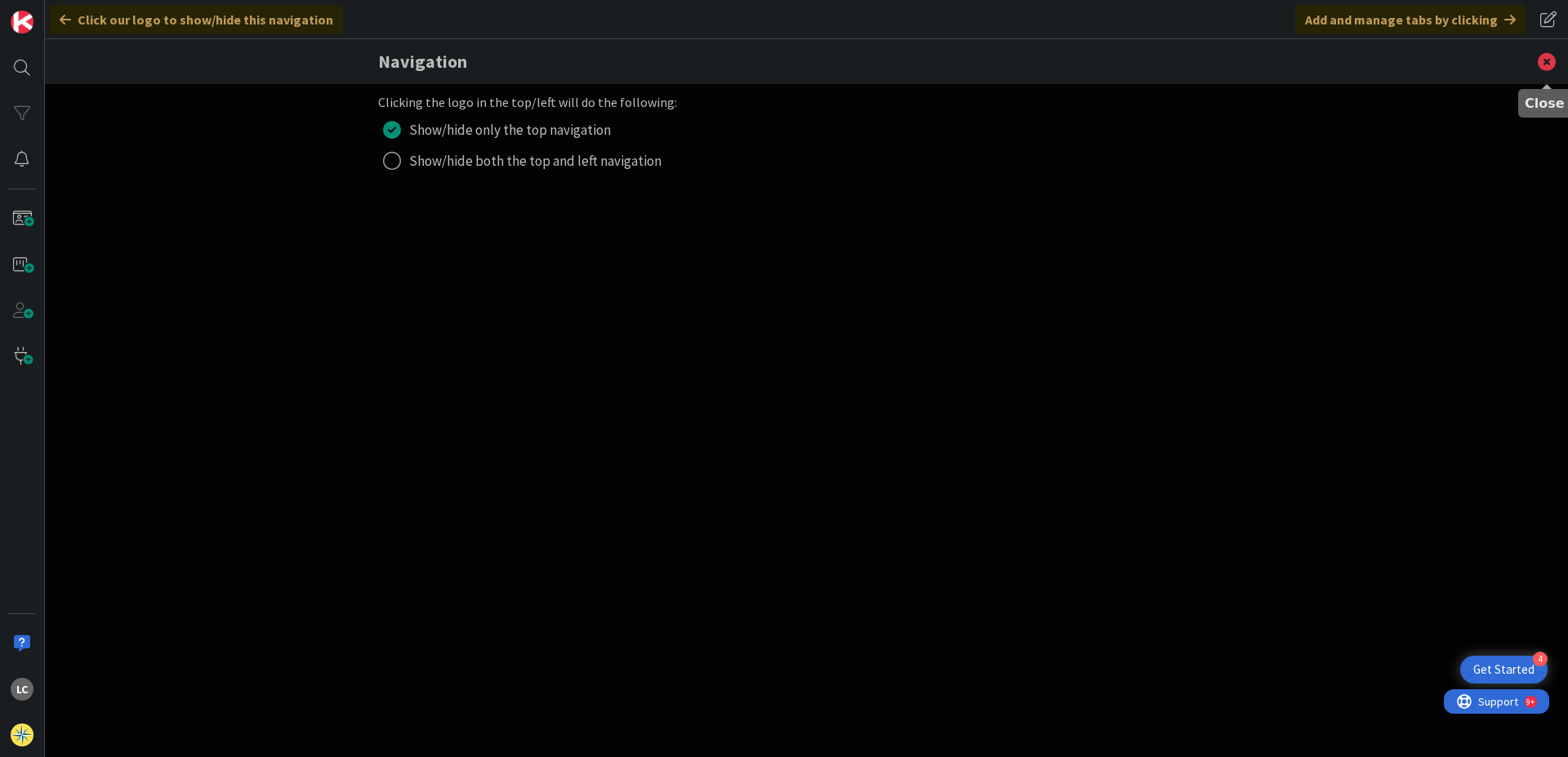
click at [1060, 62] on icon at bounding box center [1547, 61] width 43 height 45
